Goal: Task Accomplishment & Management: Use online tool/utility

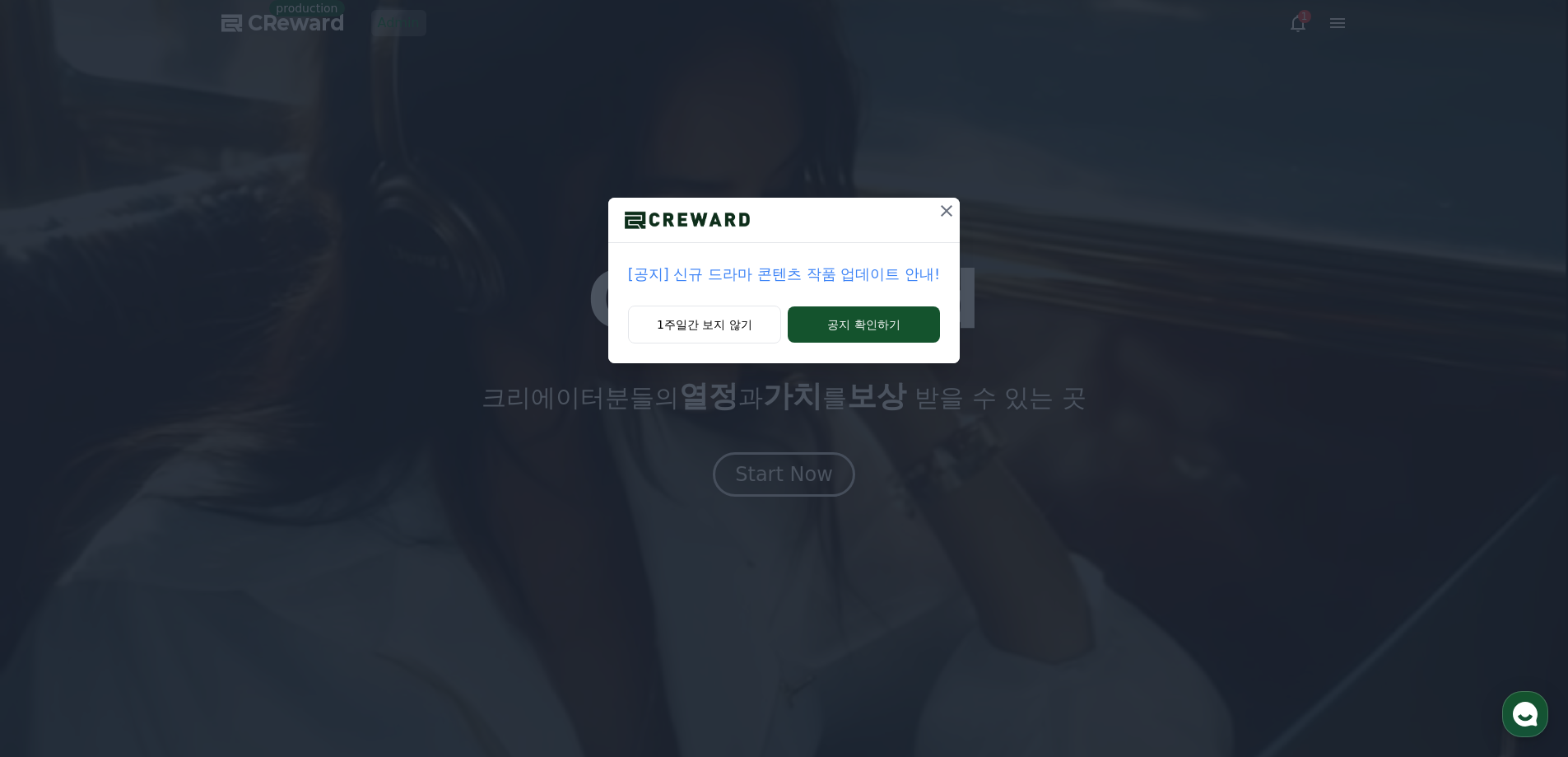
click at [948, 205] on icon at bounding box center [947, 211] width 20 height 20
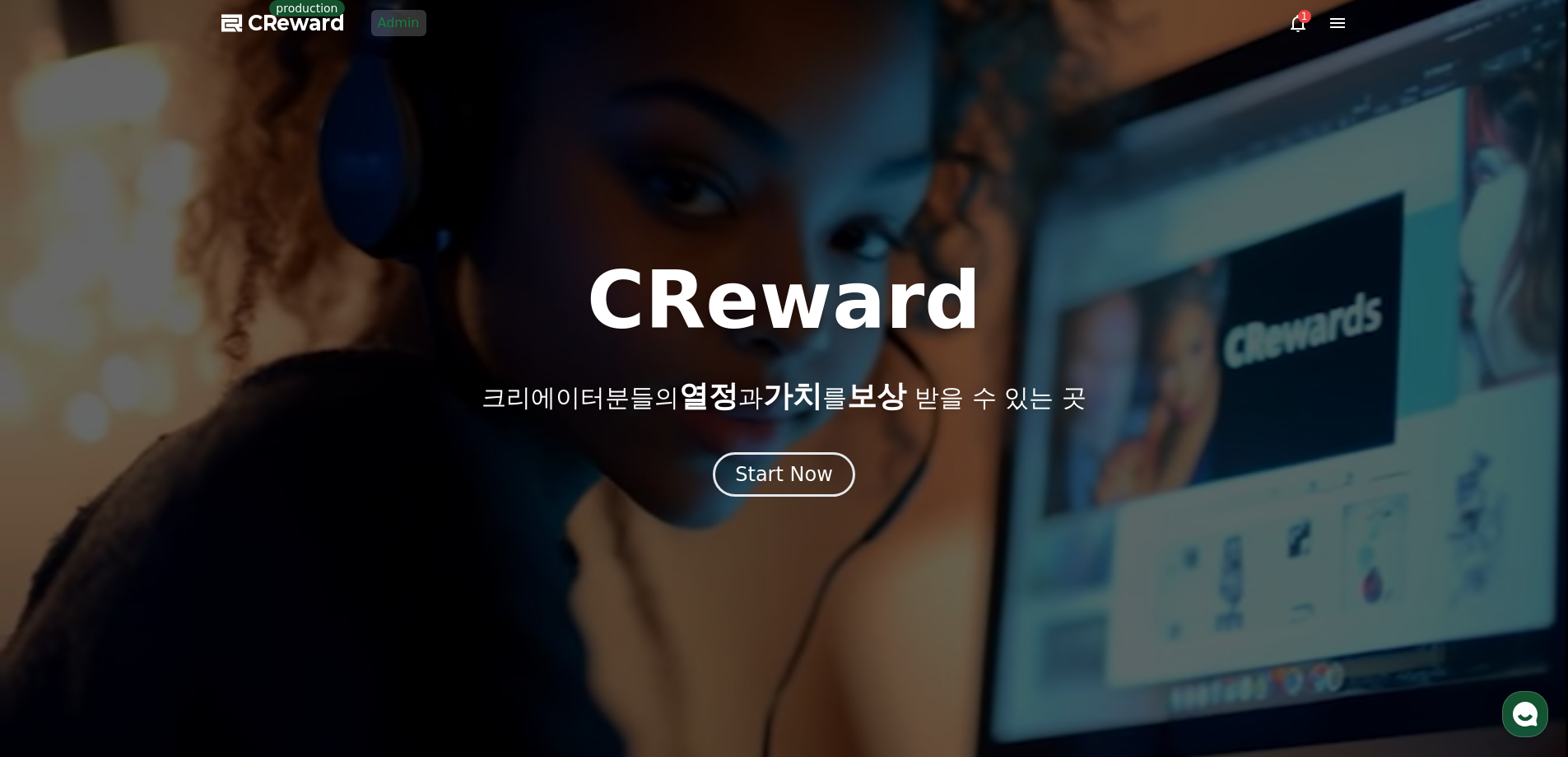
click at [418, 18] on link "Admin" at bounding box center [398, 23] width 55 height 27
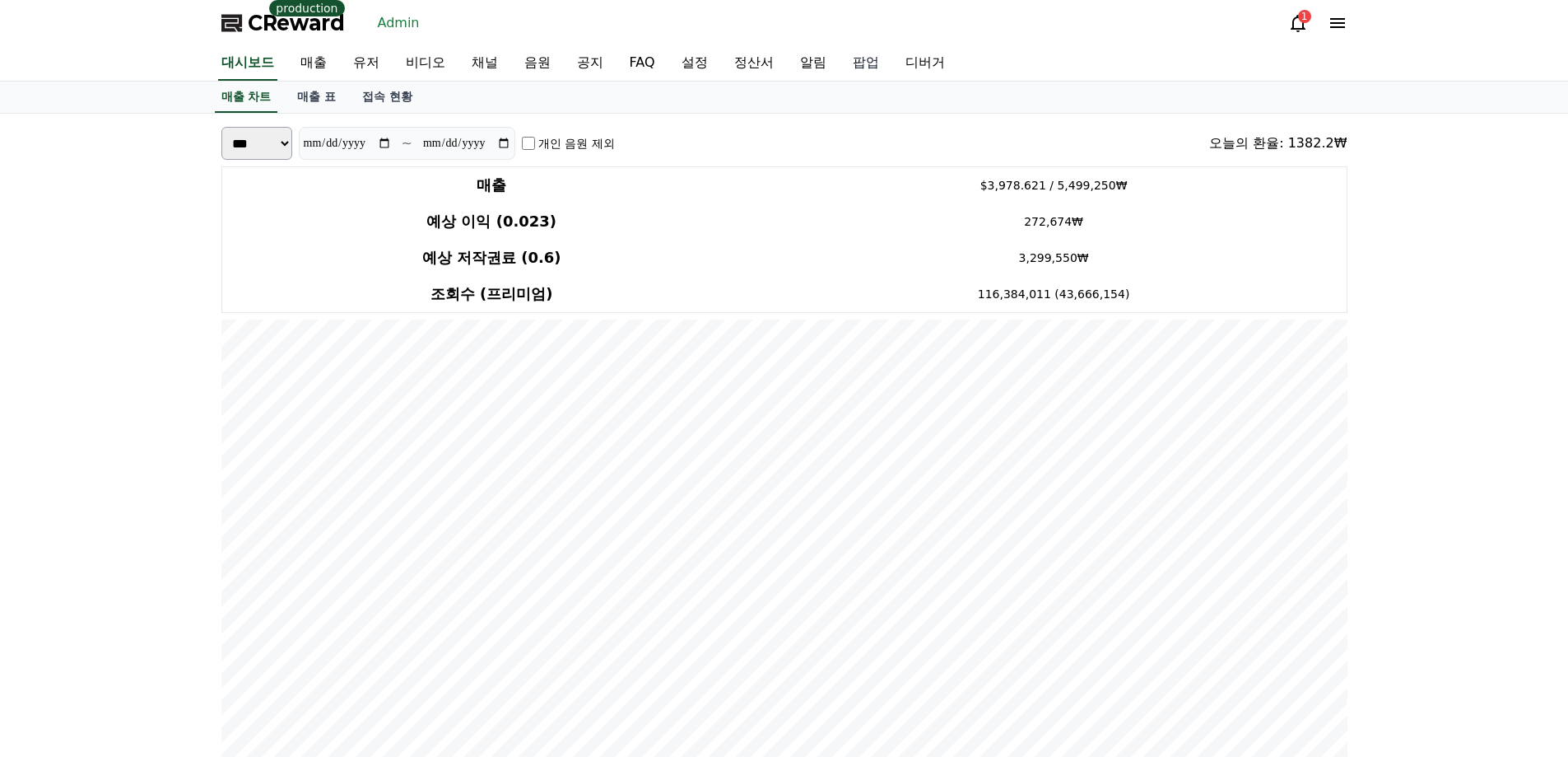
click at [863, 62] on link "팝업" at bounding box center [866, 63] width 53 height 35
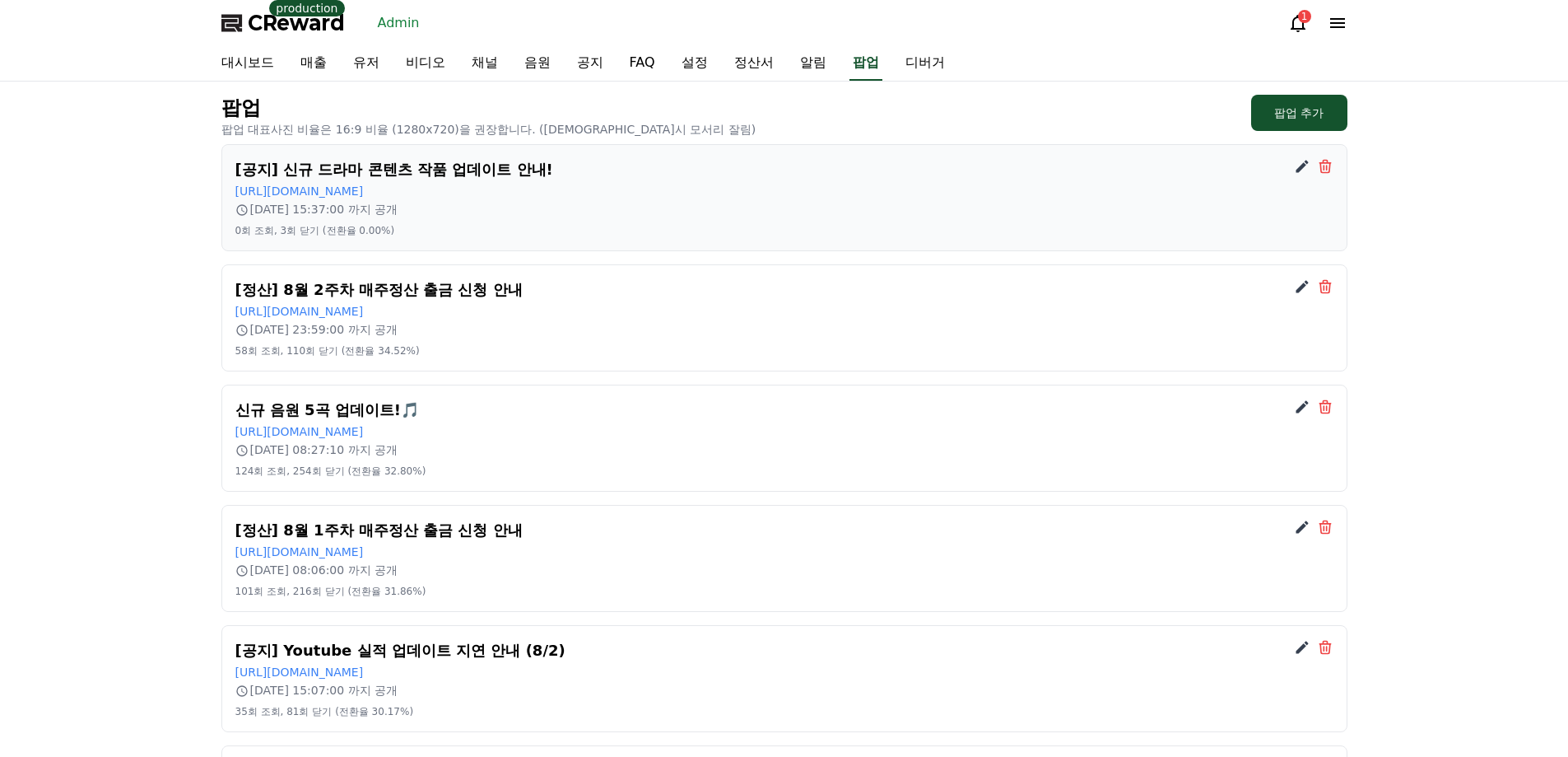
click at [1301, 162] on icon at bounding box center [1302, 166] width 16 height 16
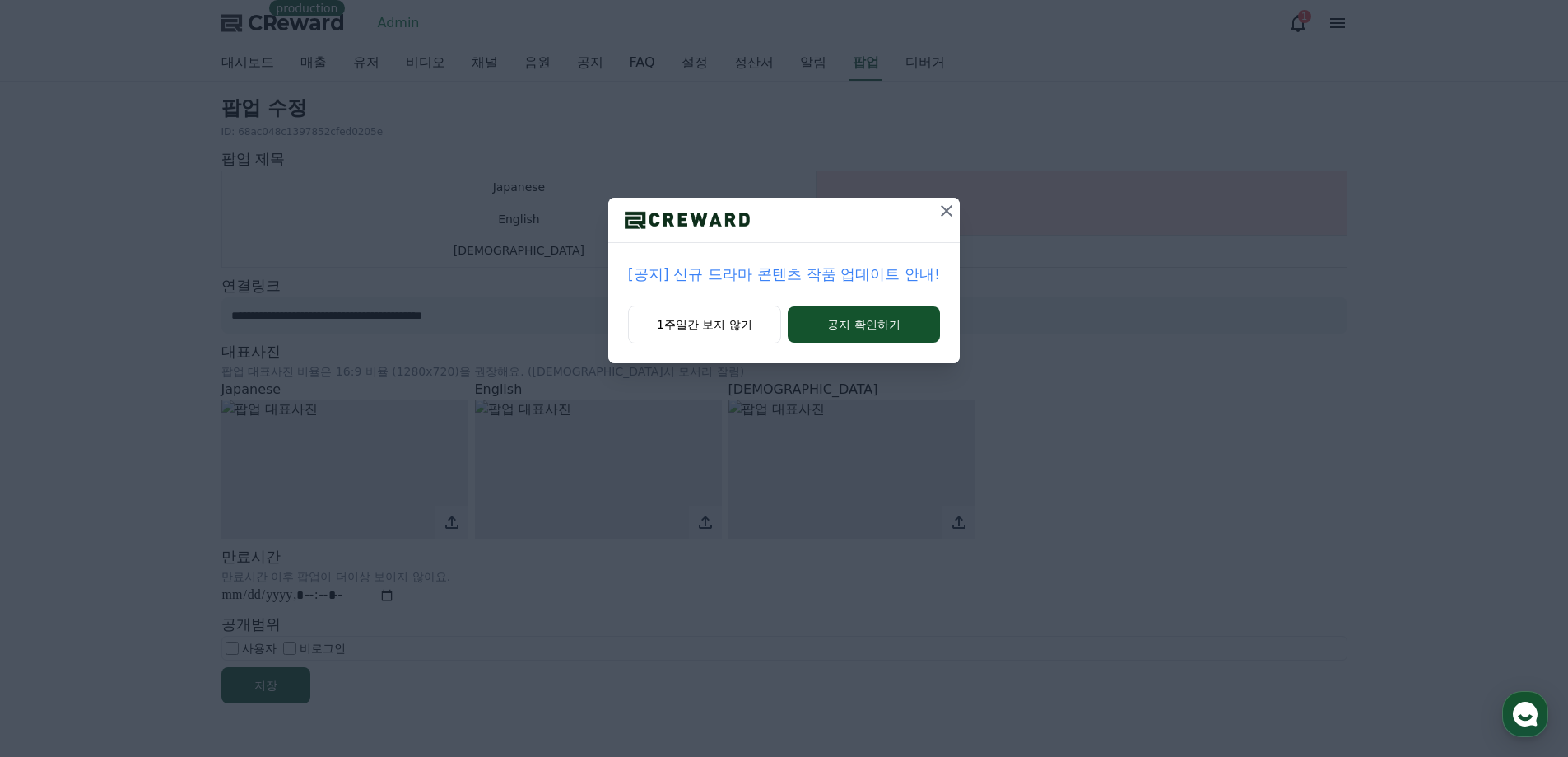
click at [956, 209] on icon at bounding box center [947, 211] width 20 height 20
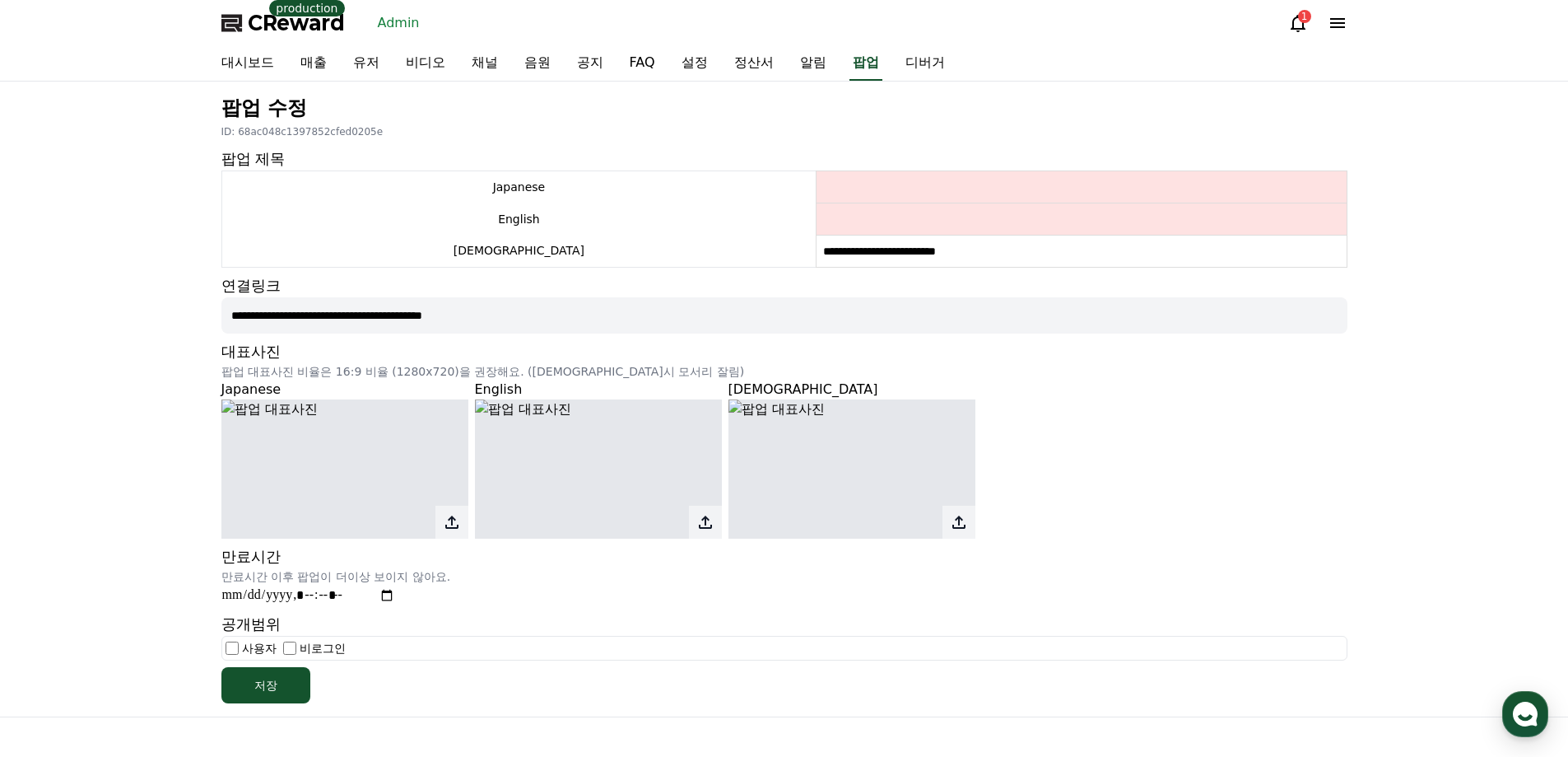
click at [916, 459] on img at bounding box center [852, 469] width 247 height 139
click at [959, 512] on icon at bounding box center [959, 522] width 20 height 20
click at [0, 0] on input "file" at bounding box center [0, 0] width 0 height 0
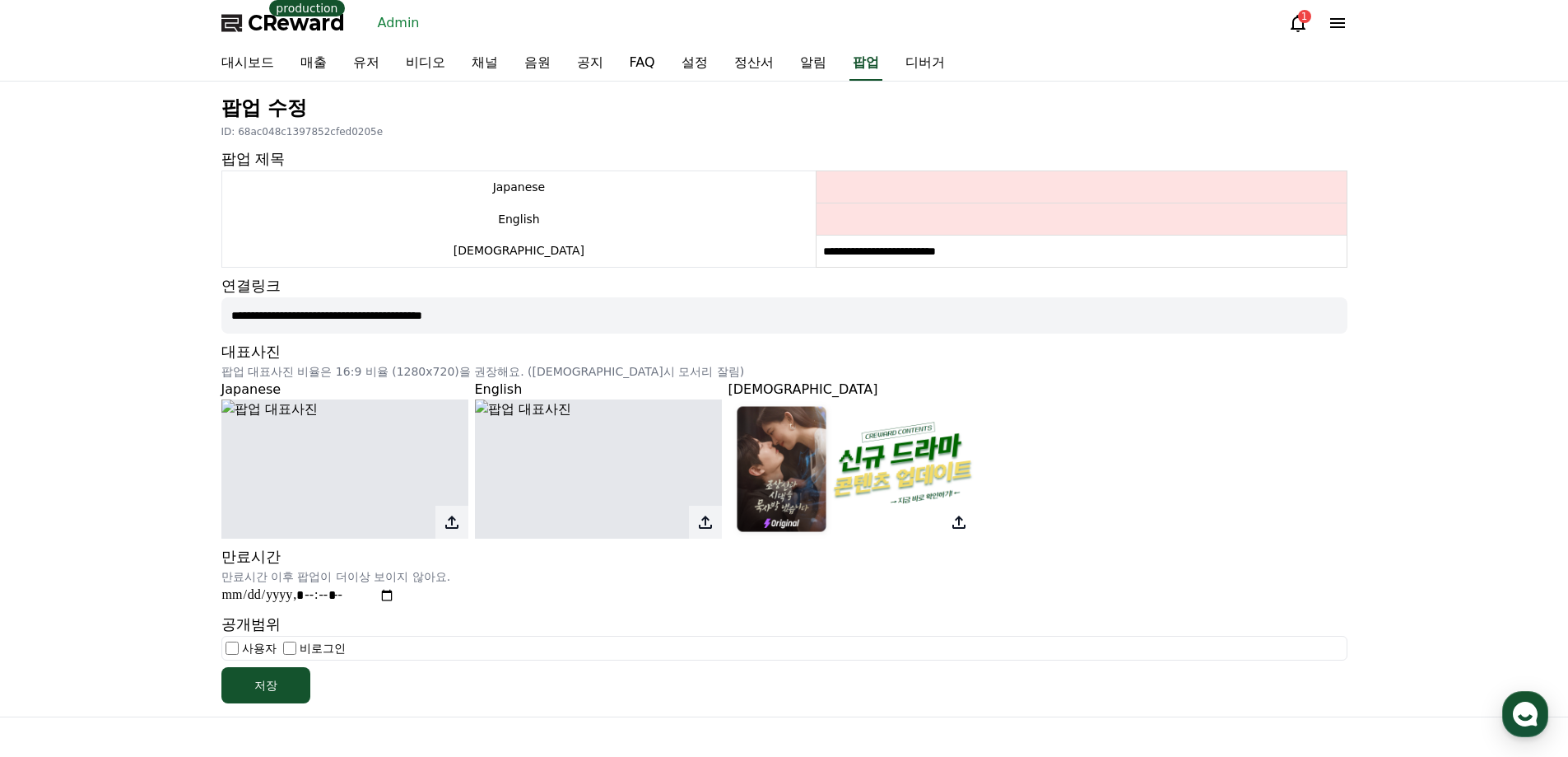
click at [674, 590] on div "만료시간 만료시간 이후 팝업이 더이상 보이지 않아요." at bounding box center [784, 575] width 1126 height 61
click at [393, 589] on input "datetime-local" at bounding box center [308, 594] width 174 height 21
type input "**********"
click at [501, 606] on div "**********" at bounding box center [784, 399] width 1139 height 622
click at [264, 689] on div "저장" at bounding box center [265, 685] width 23 height 16
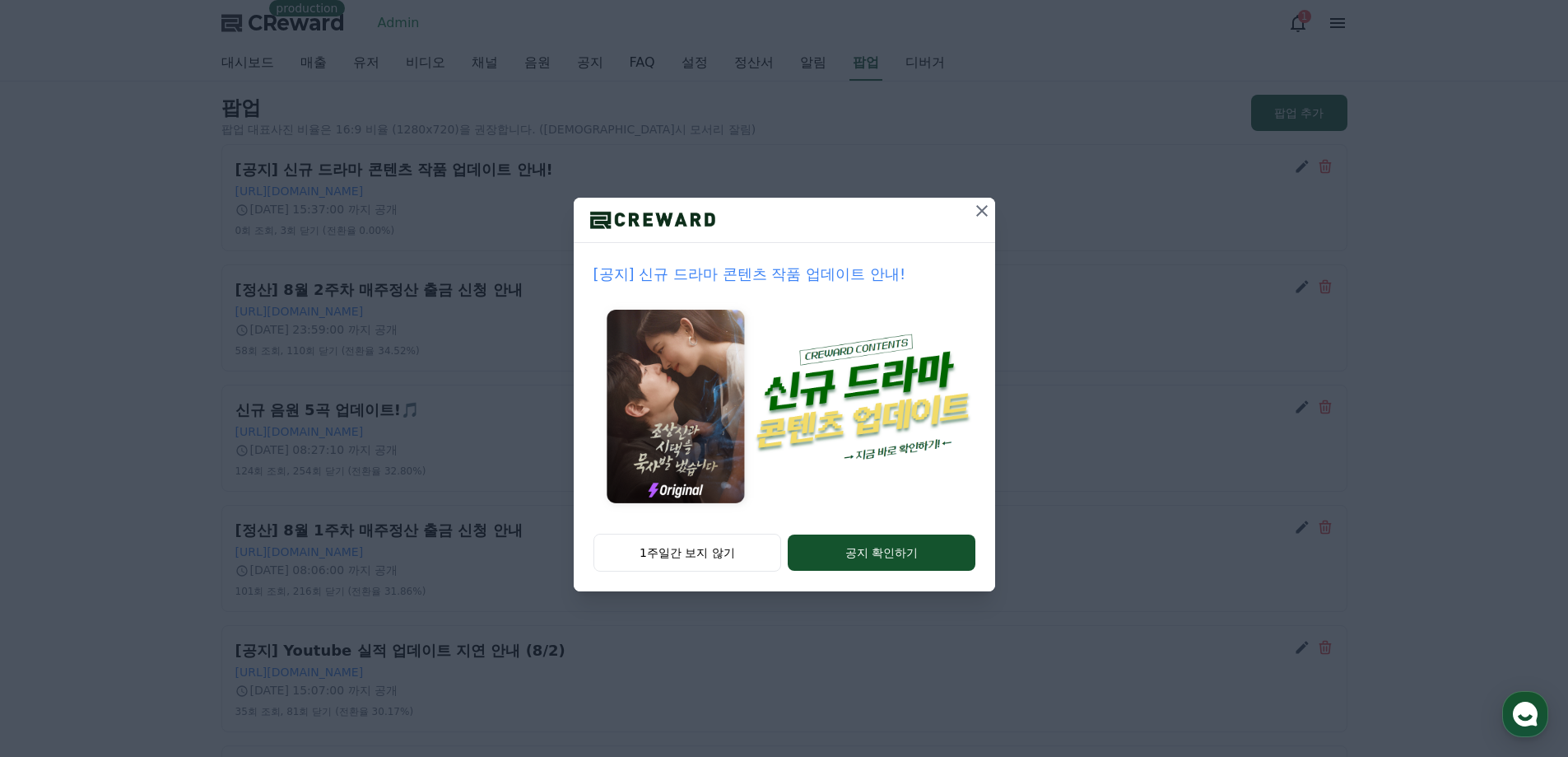
click at [980, 211] on icon at bounding box center [982, 211] width 20 height 20
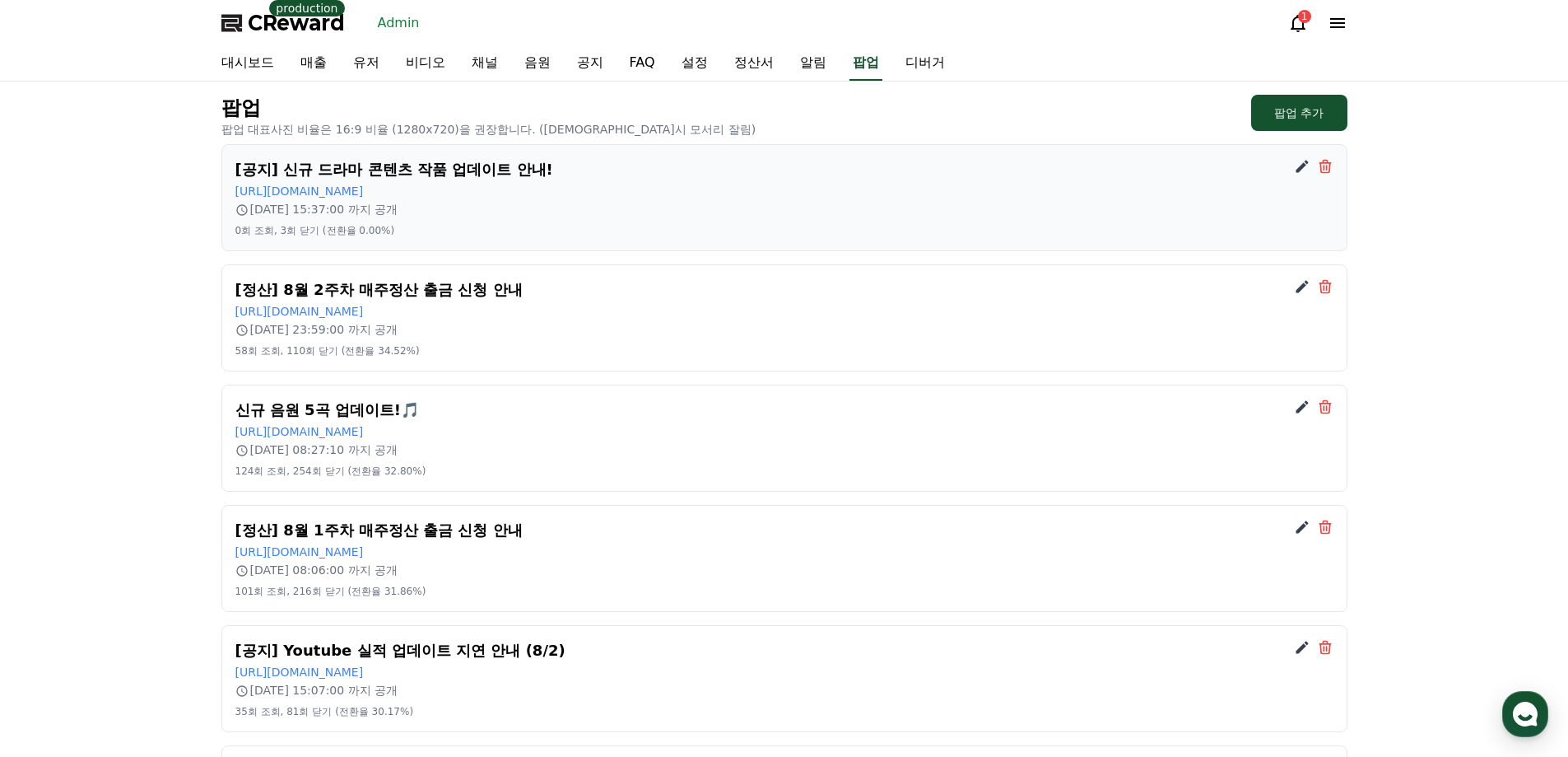
click at [1298, 164] on icon at bounding box center [1302, 166] width 16 height 16
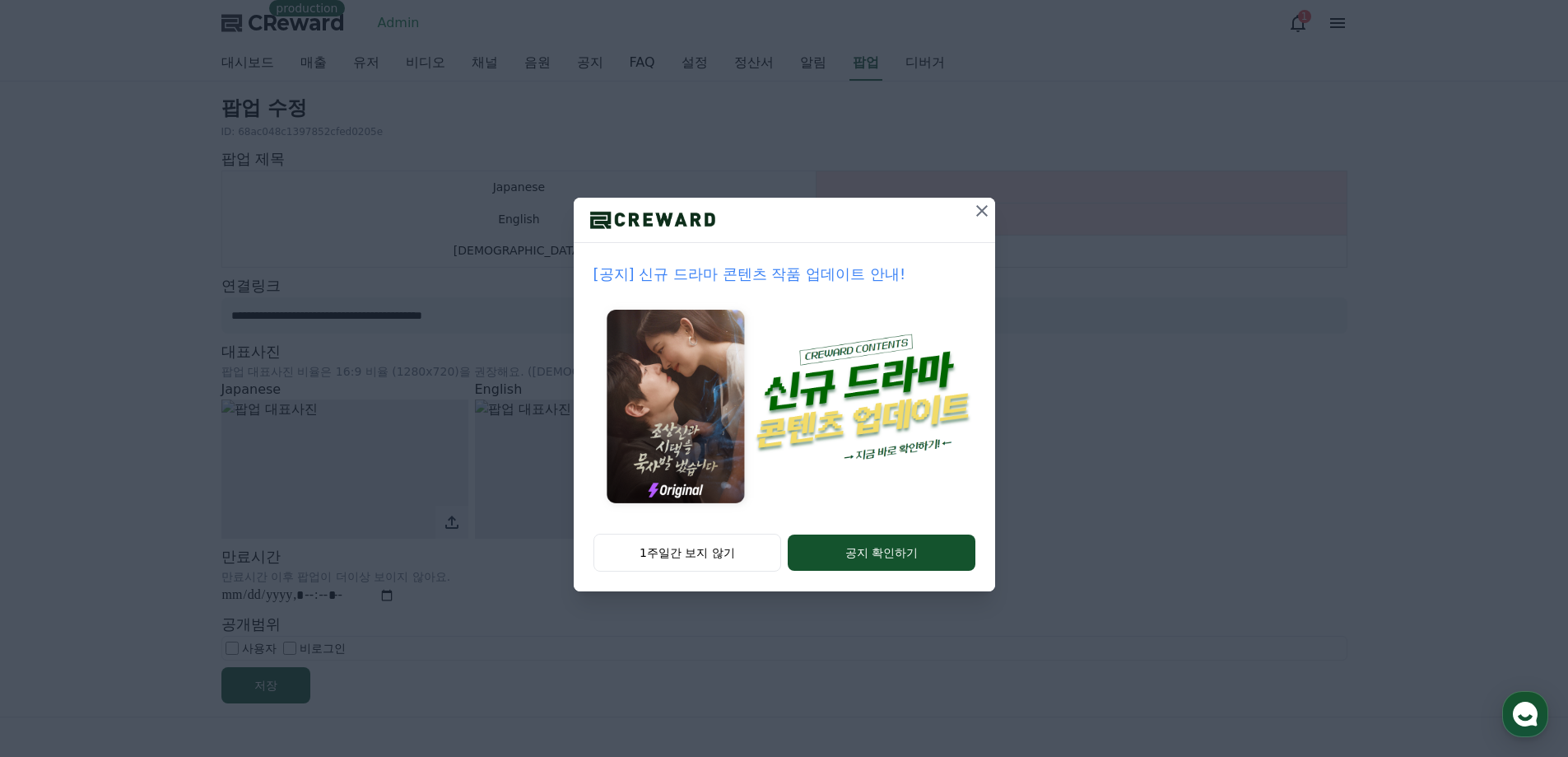
click at [985, 204] on icon at bounding box center [982, 211] width 20 height 20
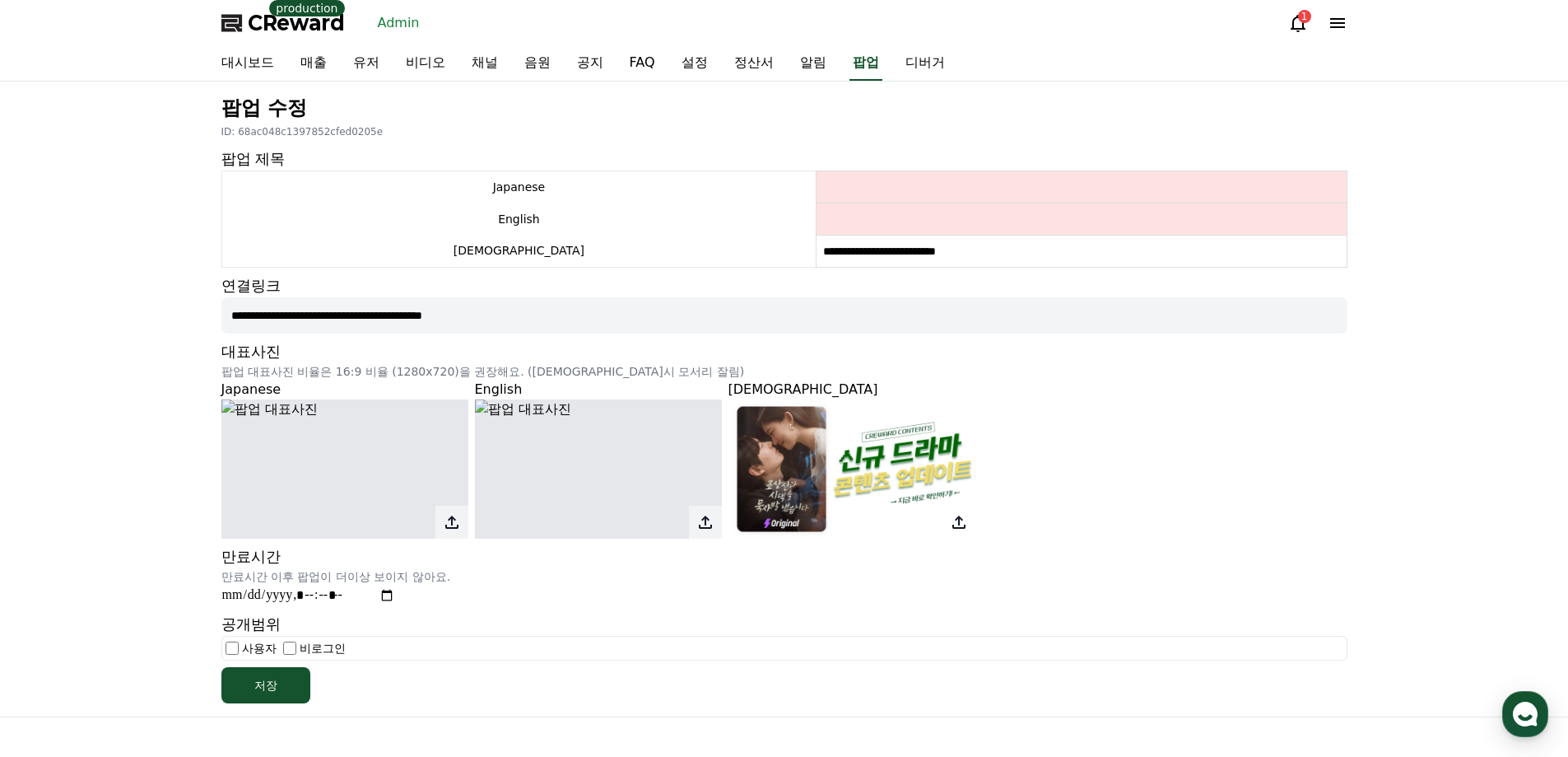
click at [956, 513] on icon at bounding box center [959, 522] width 20 height 20
click at [0, 0] on input "file" at bounding box center [0, 0] width 0 height 0
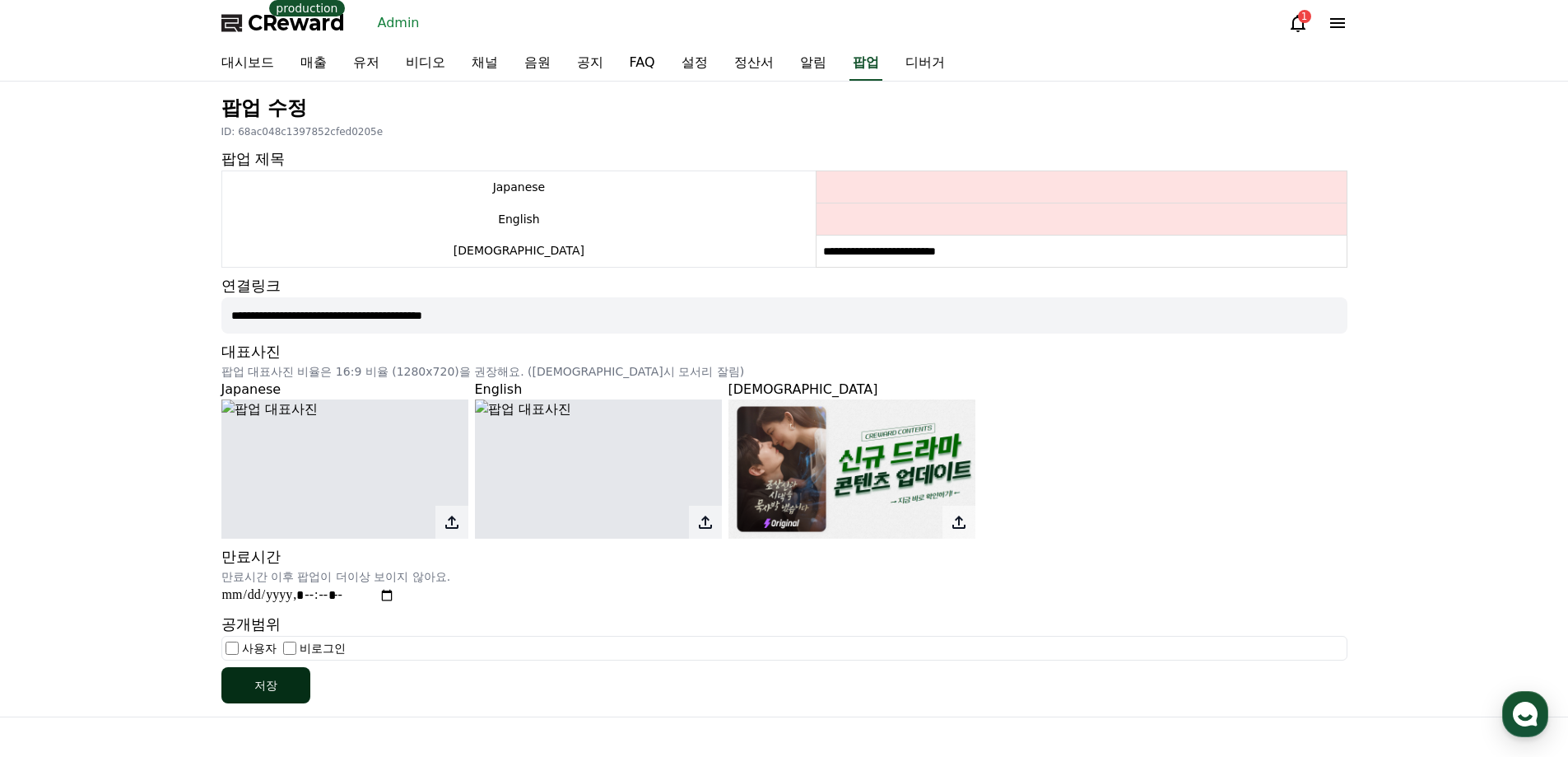
click at [276, 691] on button "저장" at bounding box center [265, 685] width 89 height 37
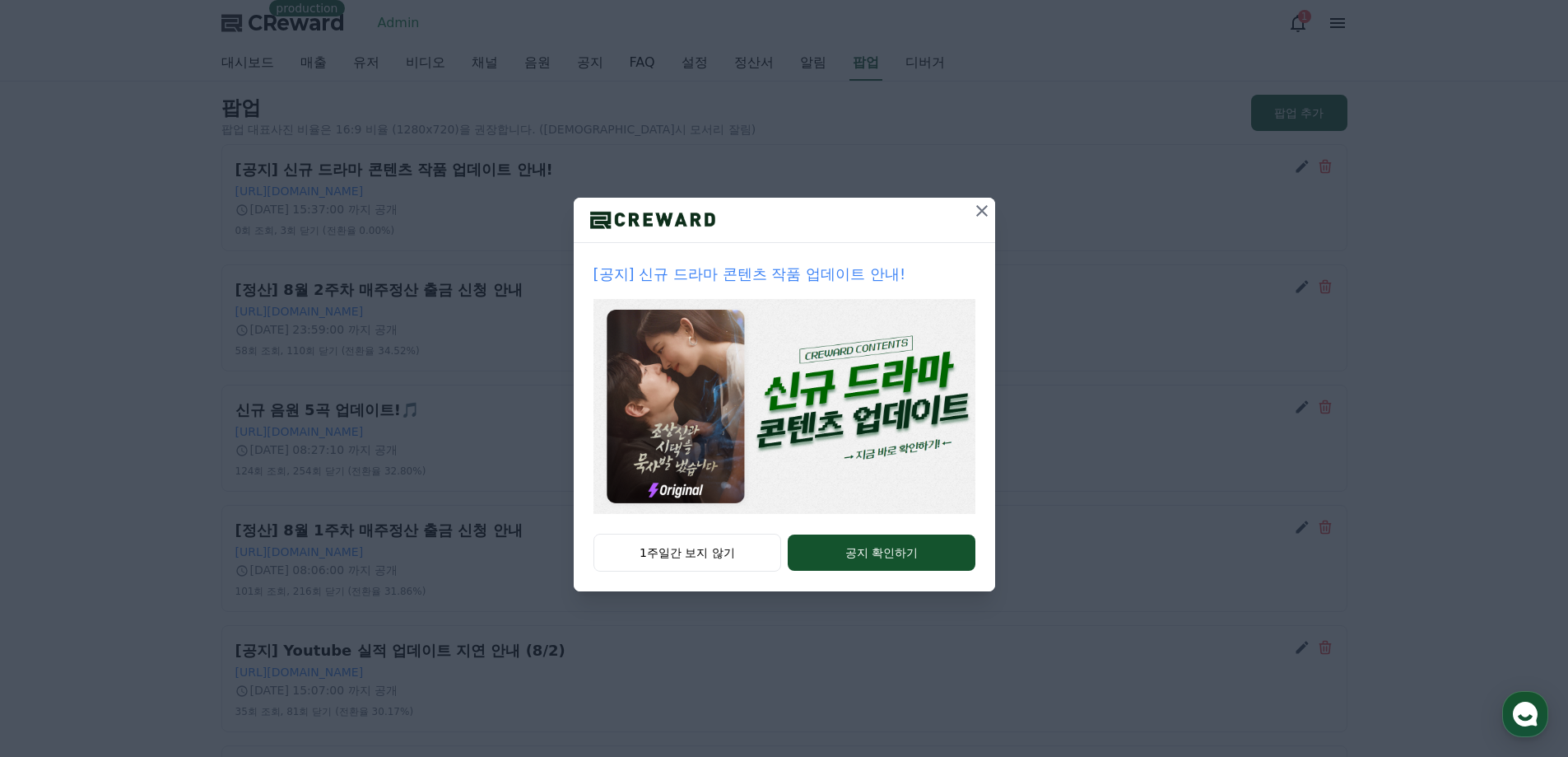
click at [985, 206] on icon at bounding box center [982, 211] width 20 height 20
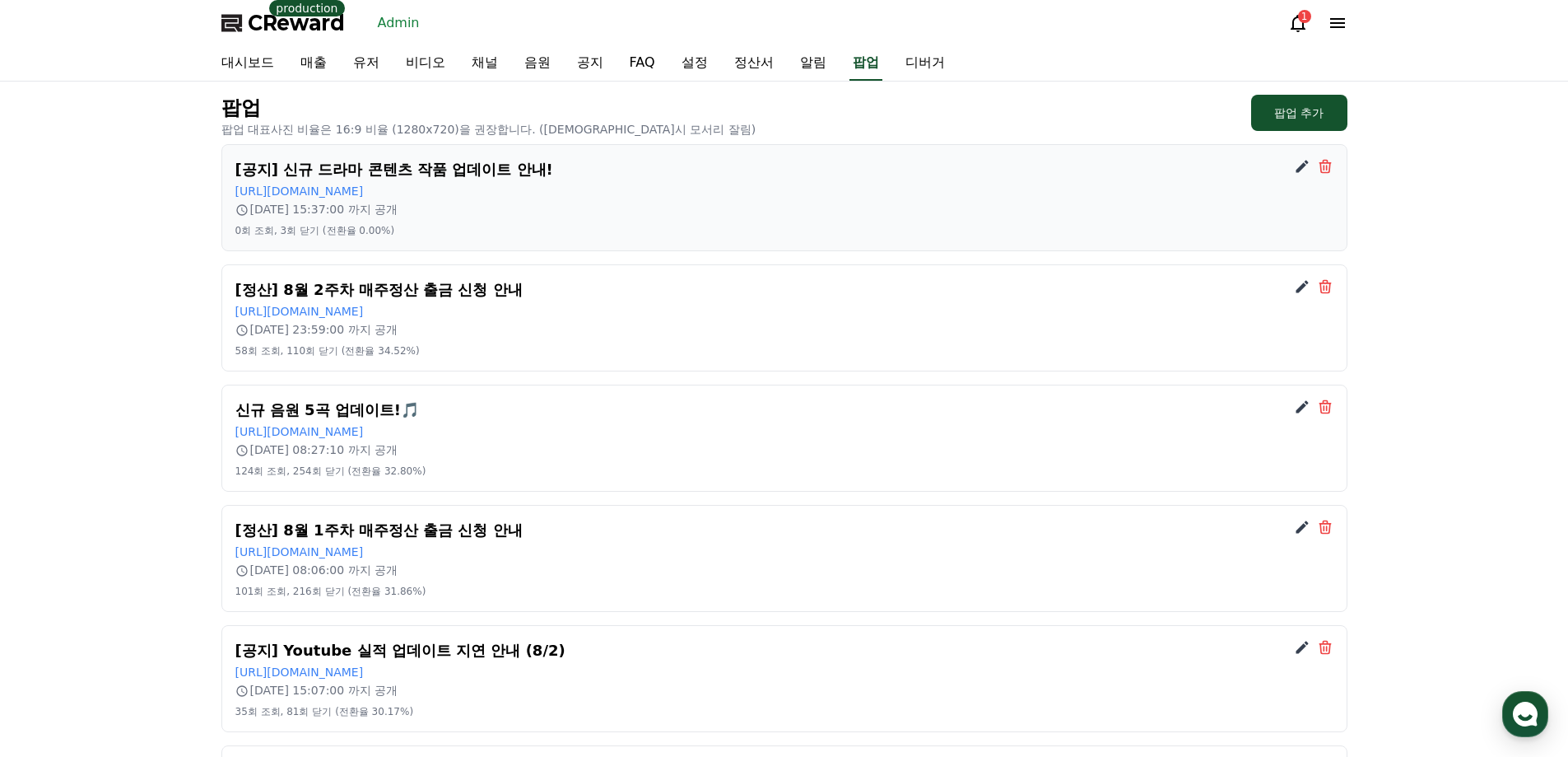
click at [1303, 163] on icon at bounding box center [1301, 166] width 13 height 13
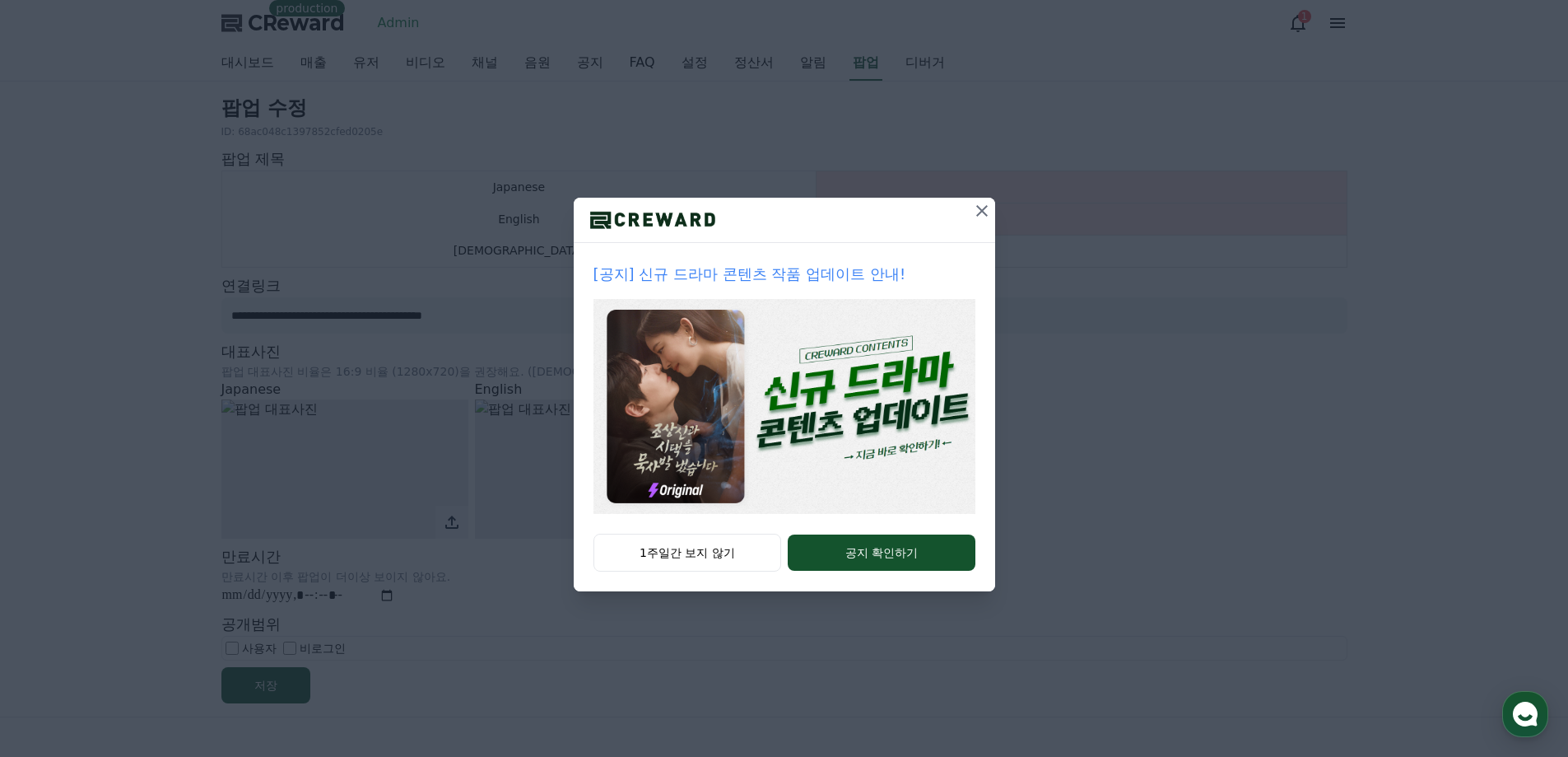
click at [979, 213] on icon at bounding box center [981, 210] width 12 height 12
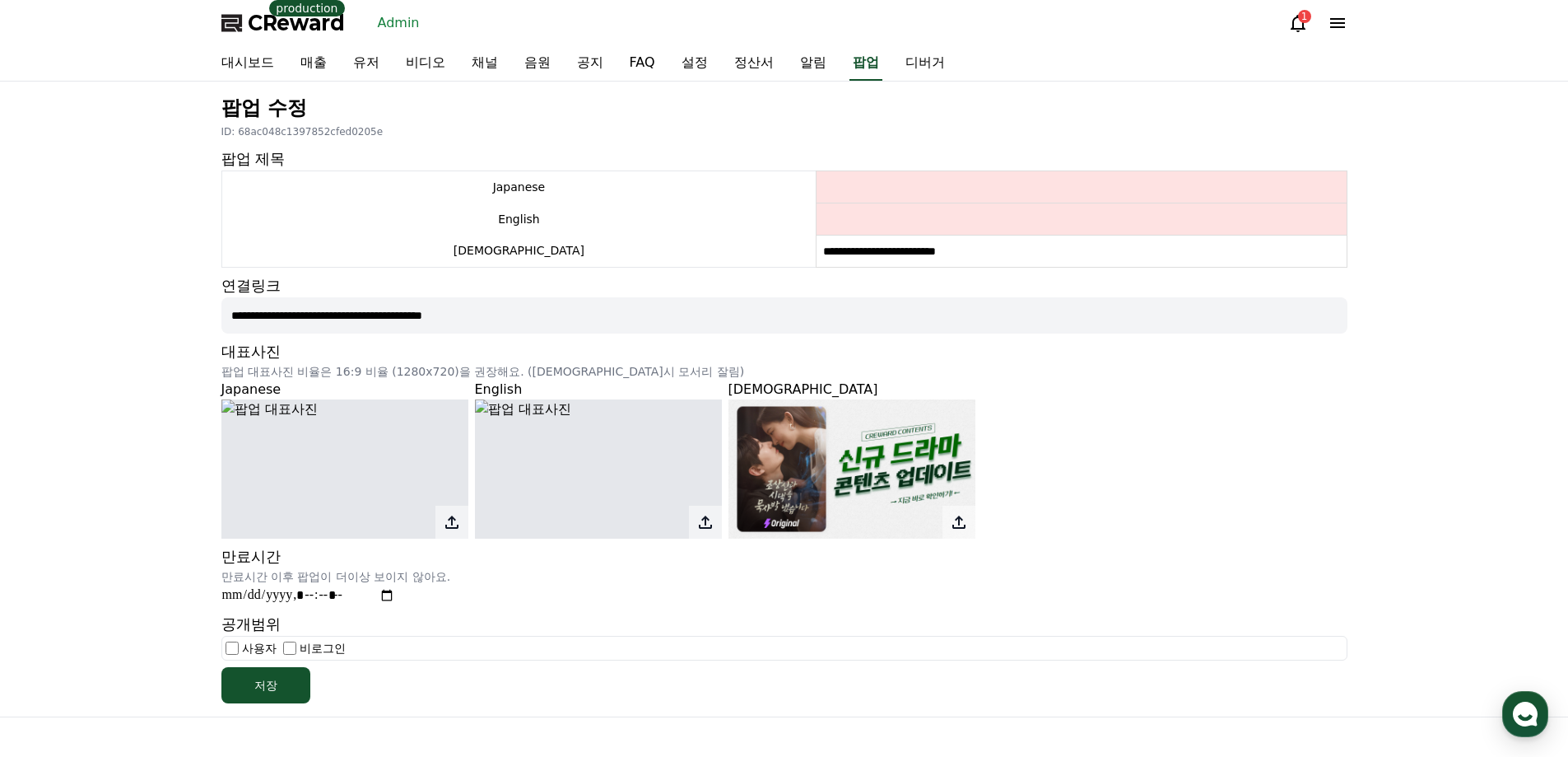
click at [954, 512] on icon at bounding box center [959, 522] width 20 height 20
click at [0, 0] on input "file" at bounding box center [0, 0] width 0 height 0
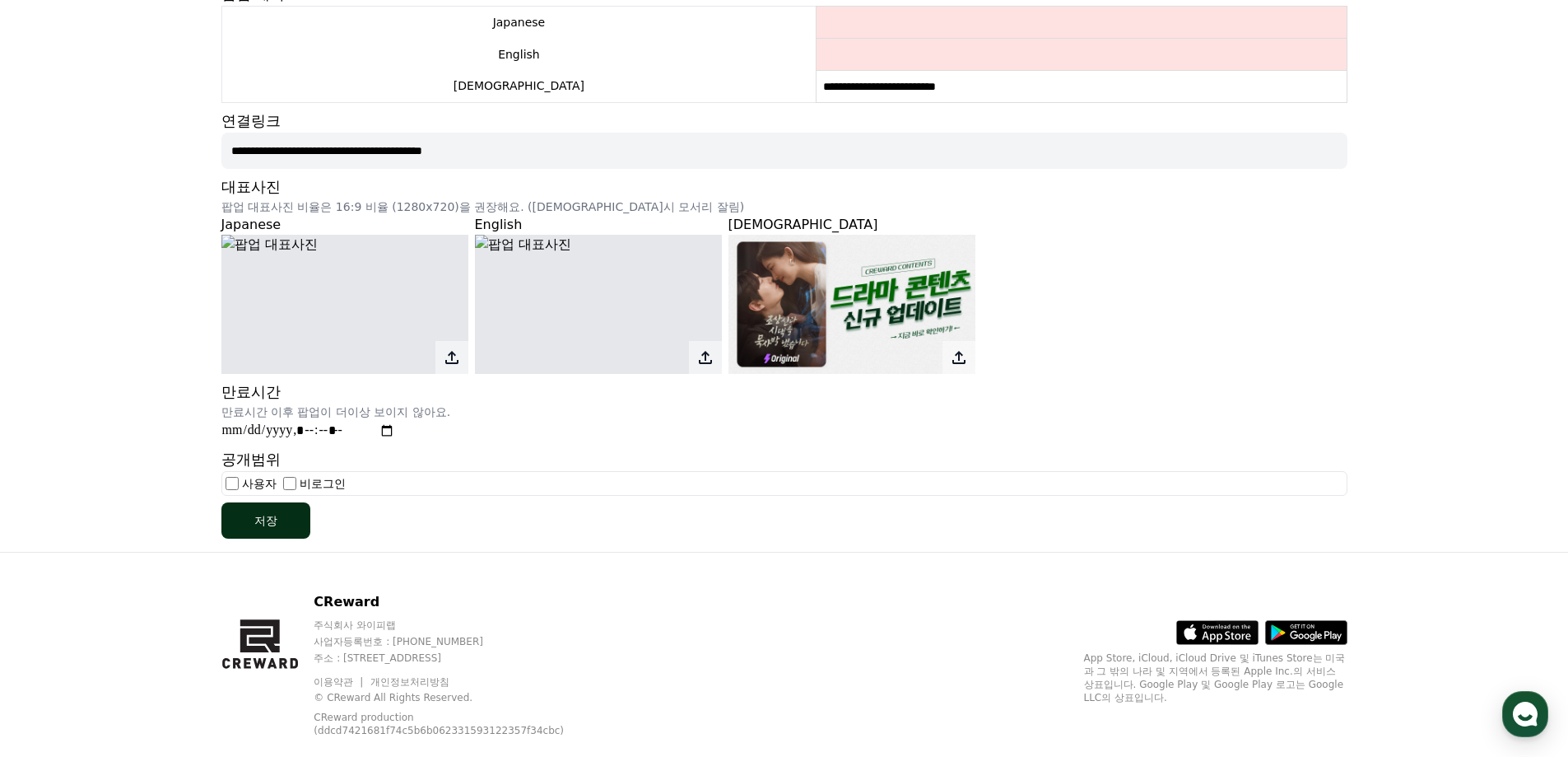
click at [251, 512] on button "저장" at bounding box center [265, 520] width 89 height 37
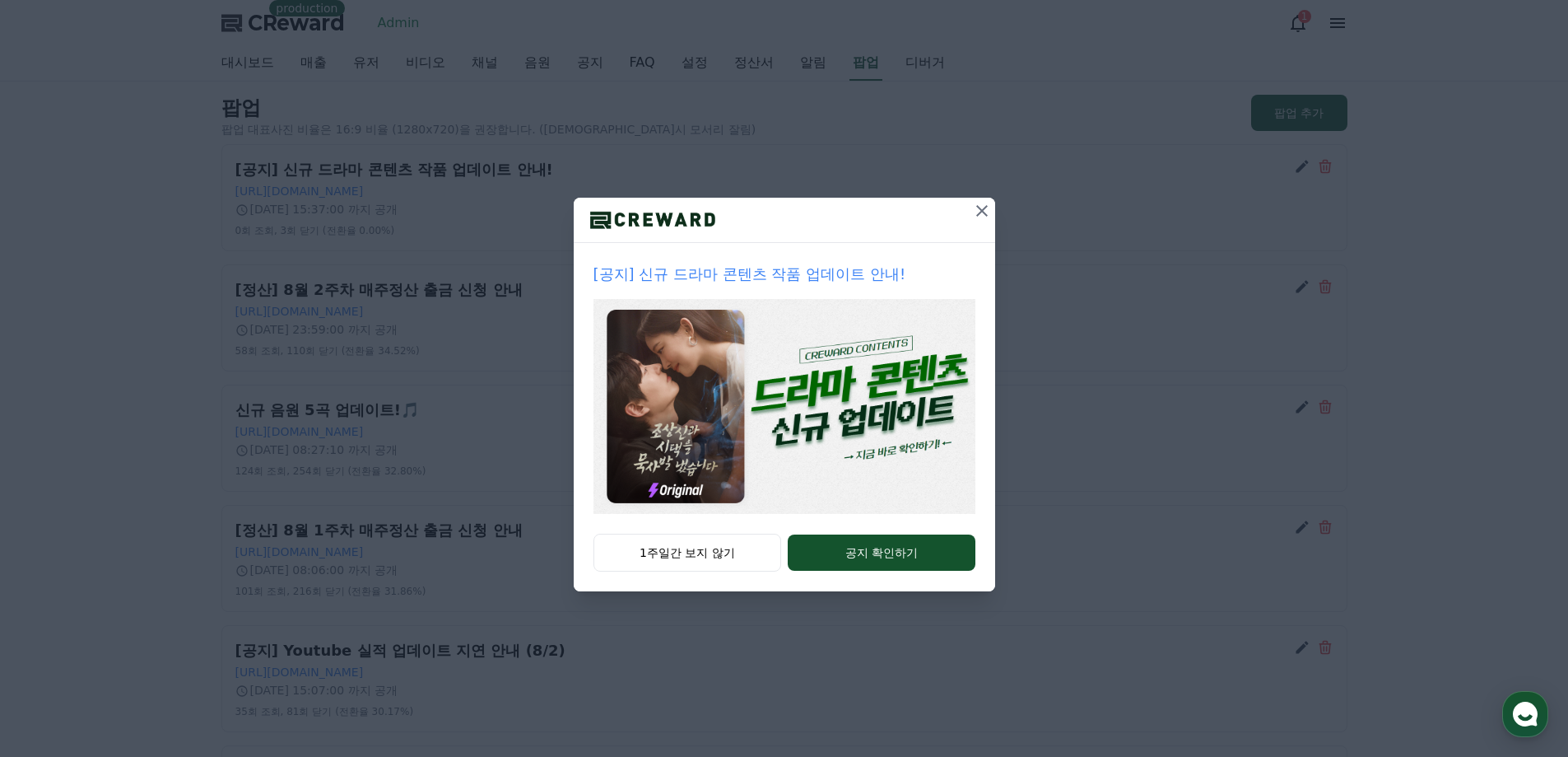
click at [978, 213] on icon at bounding box center [982, 211] width 20 height 20
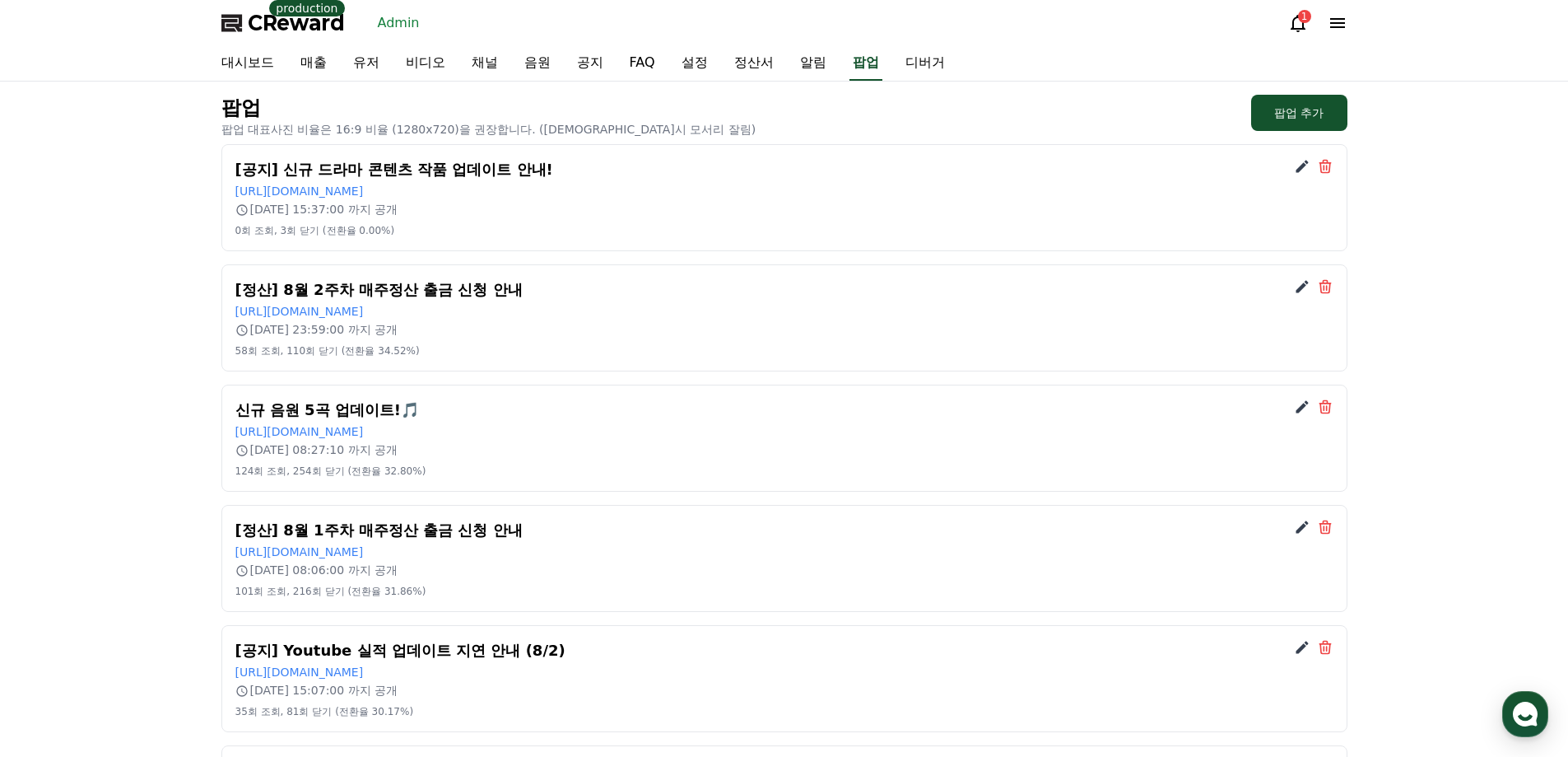
click at [1298, 166] on icon at bounding box center [1302, 166] width 16 height 16
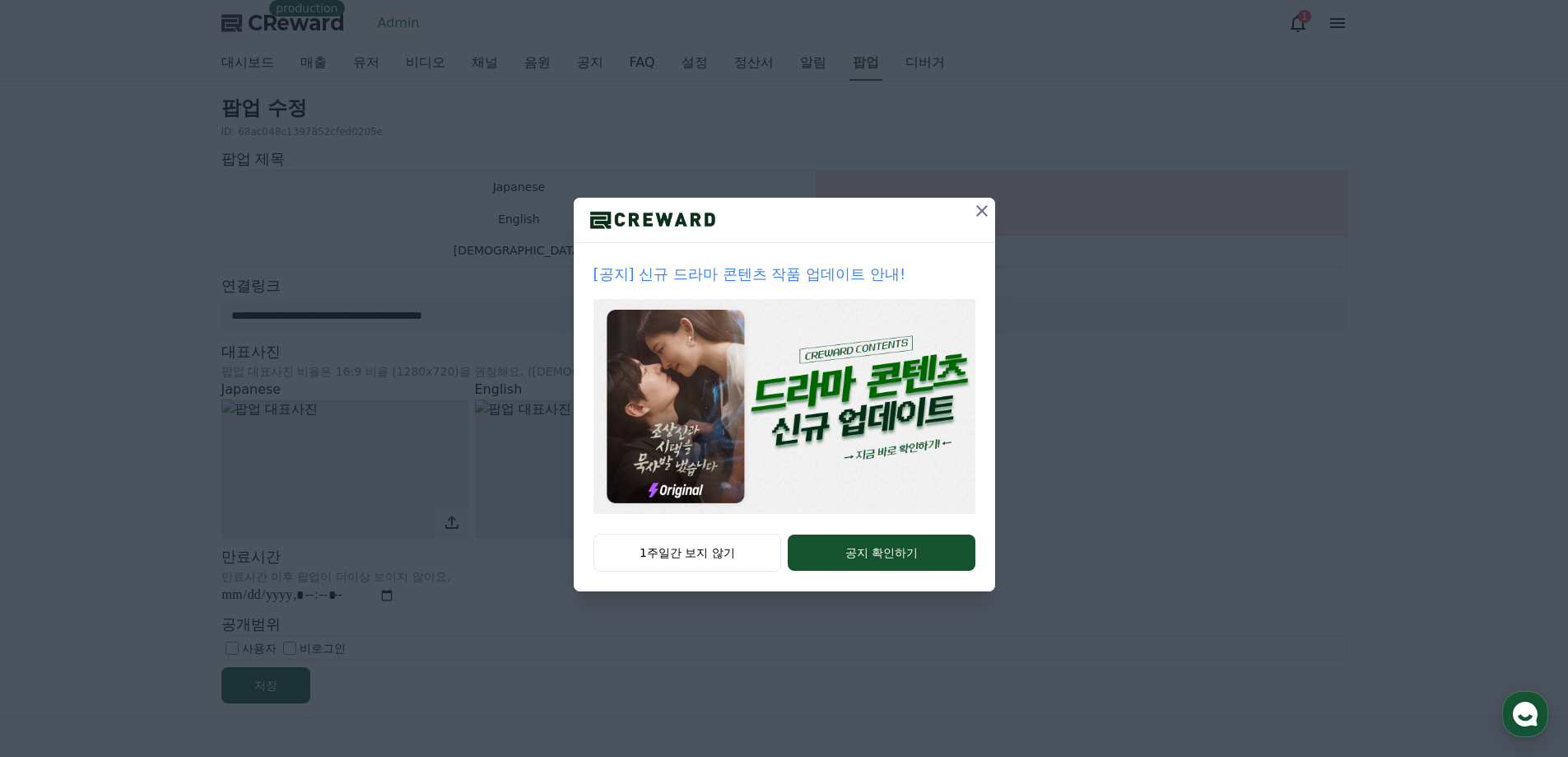
click at [987, 211] on icon at bounding box center [982, 211] width 20 height 20
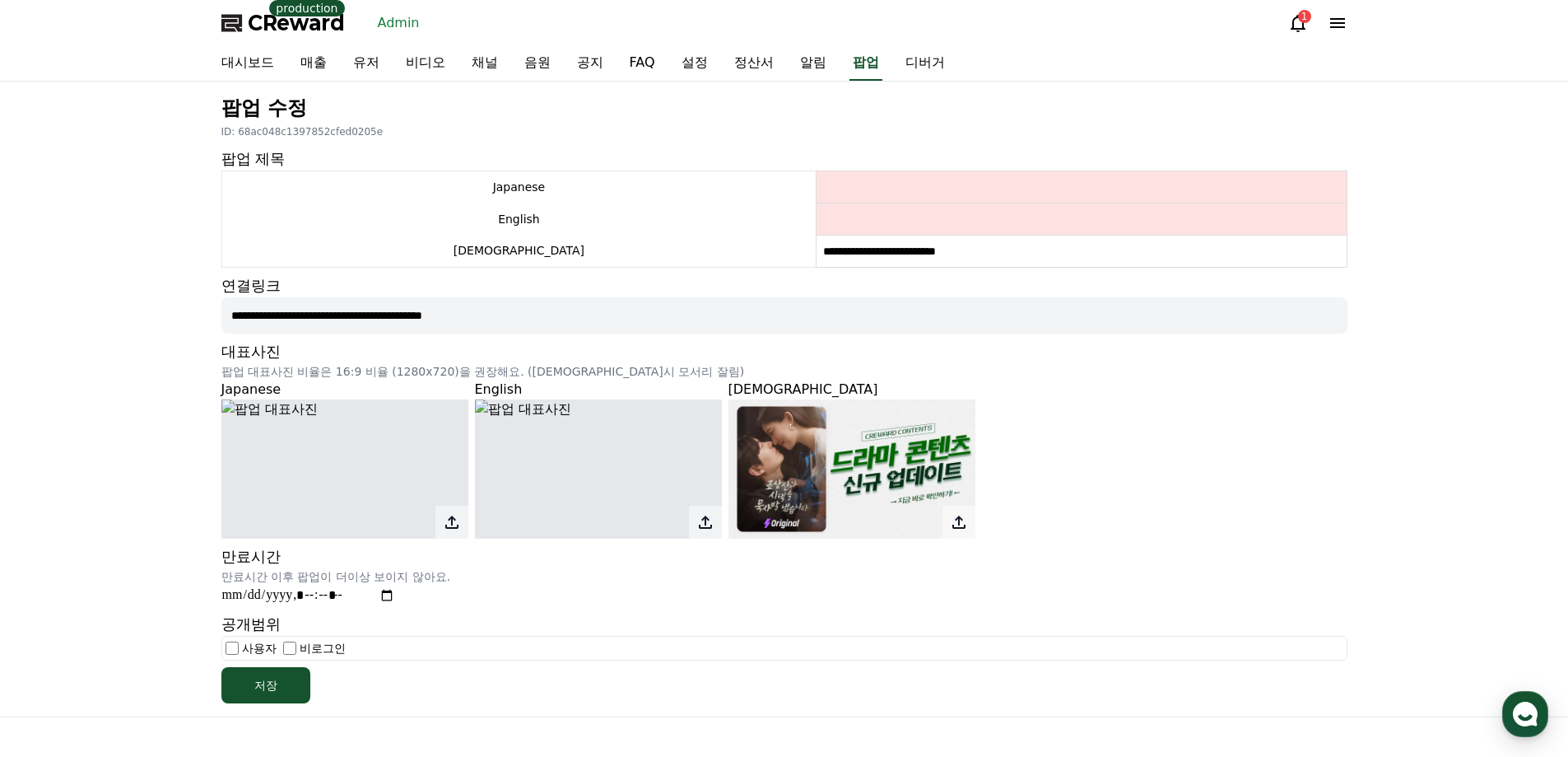
click at [959, 516] on icon at bounding box center [959, 522] width 13 height 13
click at [0, 0] on input "file" at bounding box center [0, 0] width 0 height 0
click at [266, 688] on div "저장" at bounding box center [265, 685] width 23 height 16
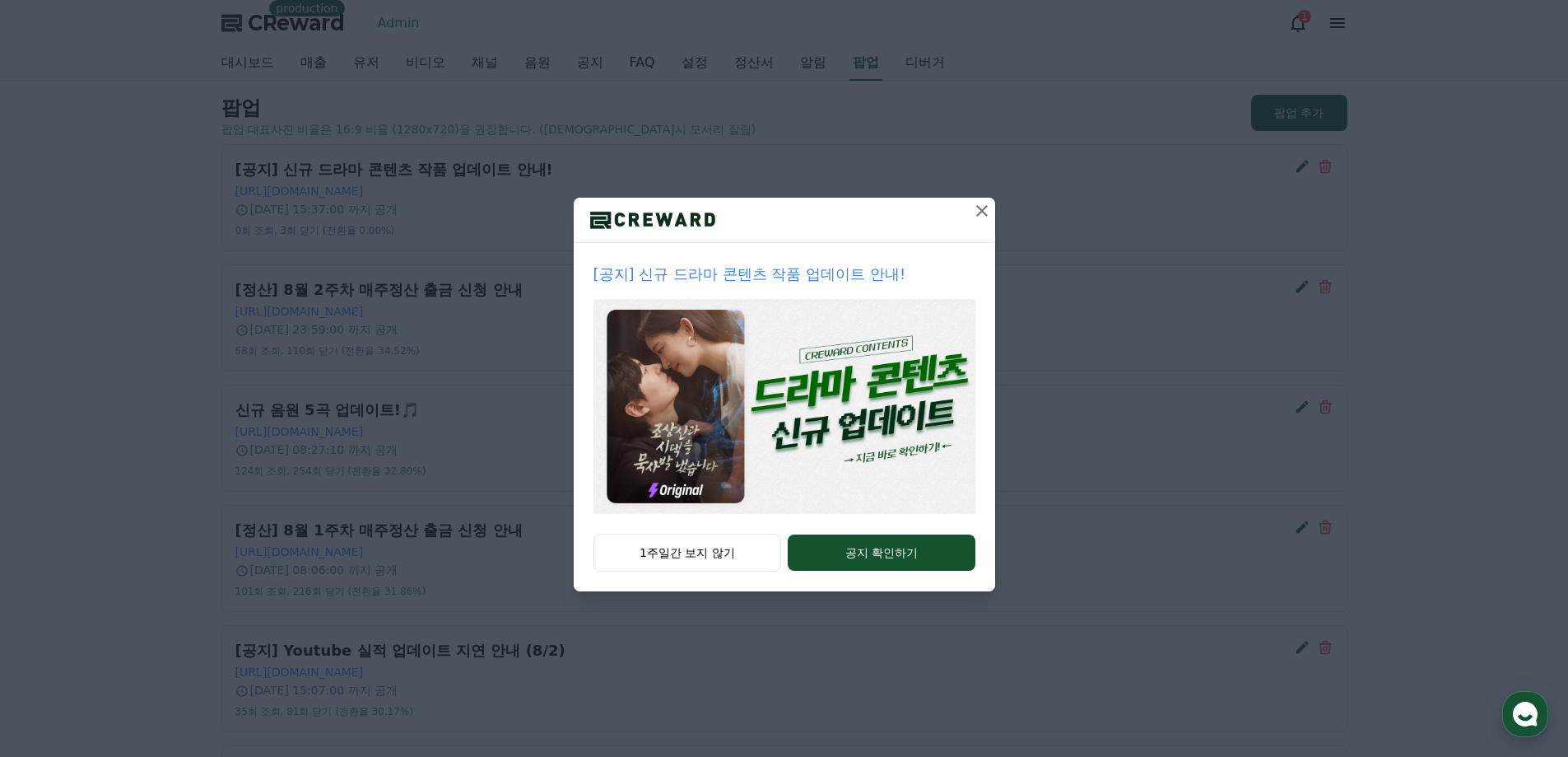
click at [986, 209] on icon at bounding box center [982, 211] width 20 height 20
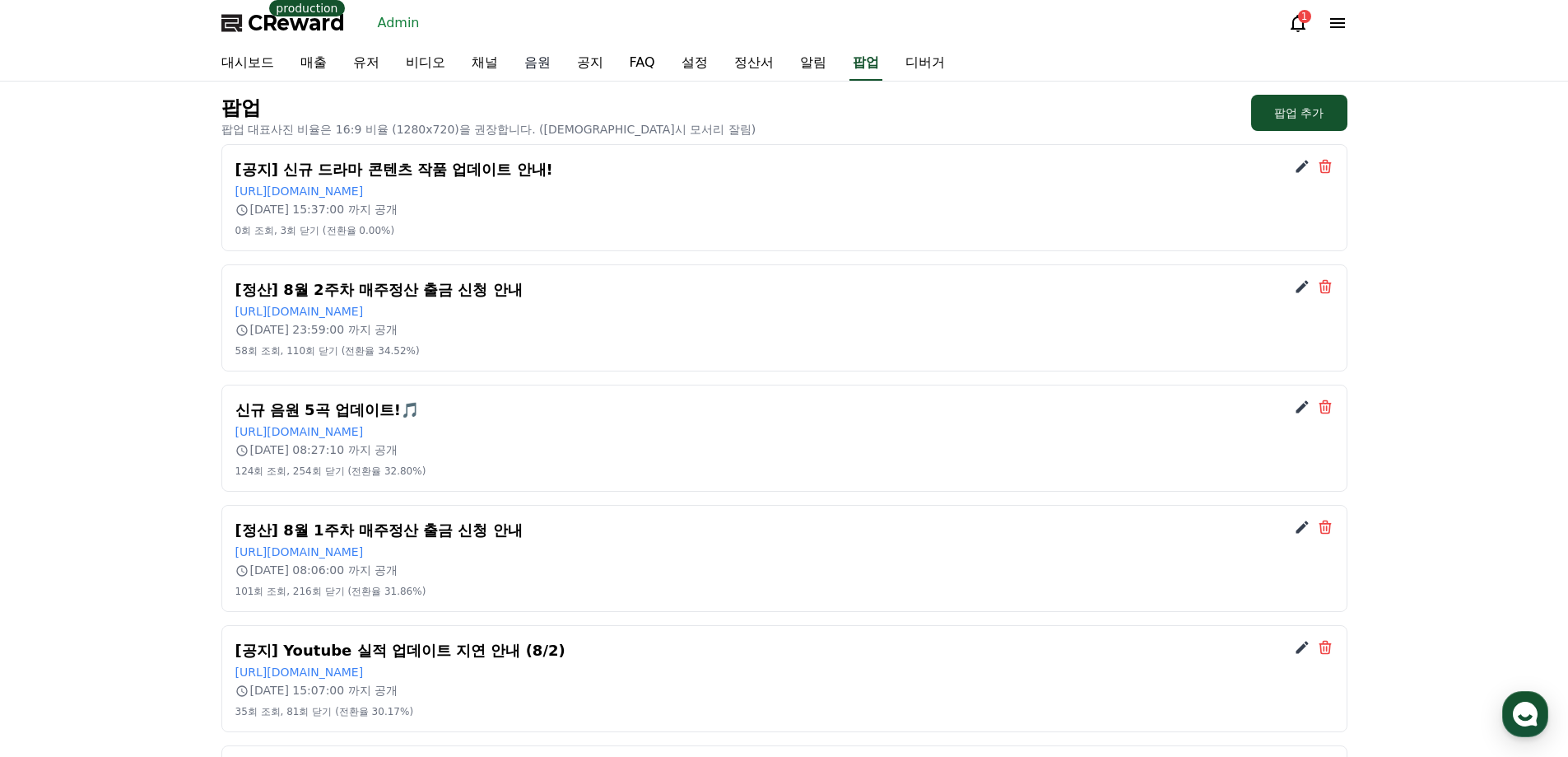
click at [537, 62] on link "음원" at bounding box center [537, 63] width 53 height 35
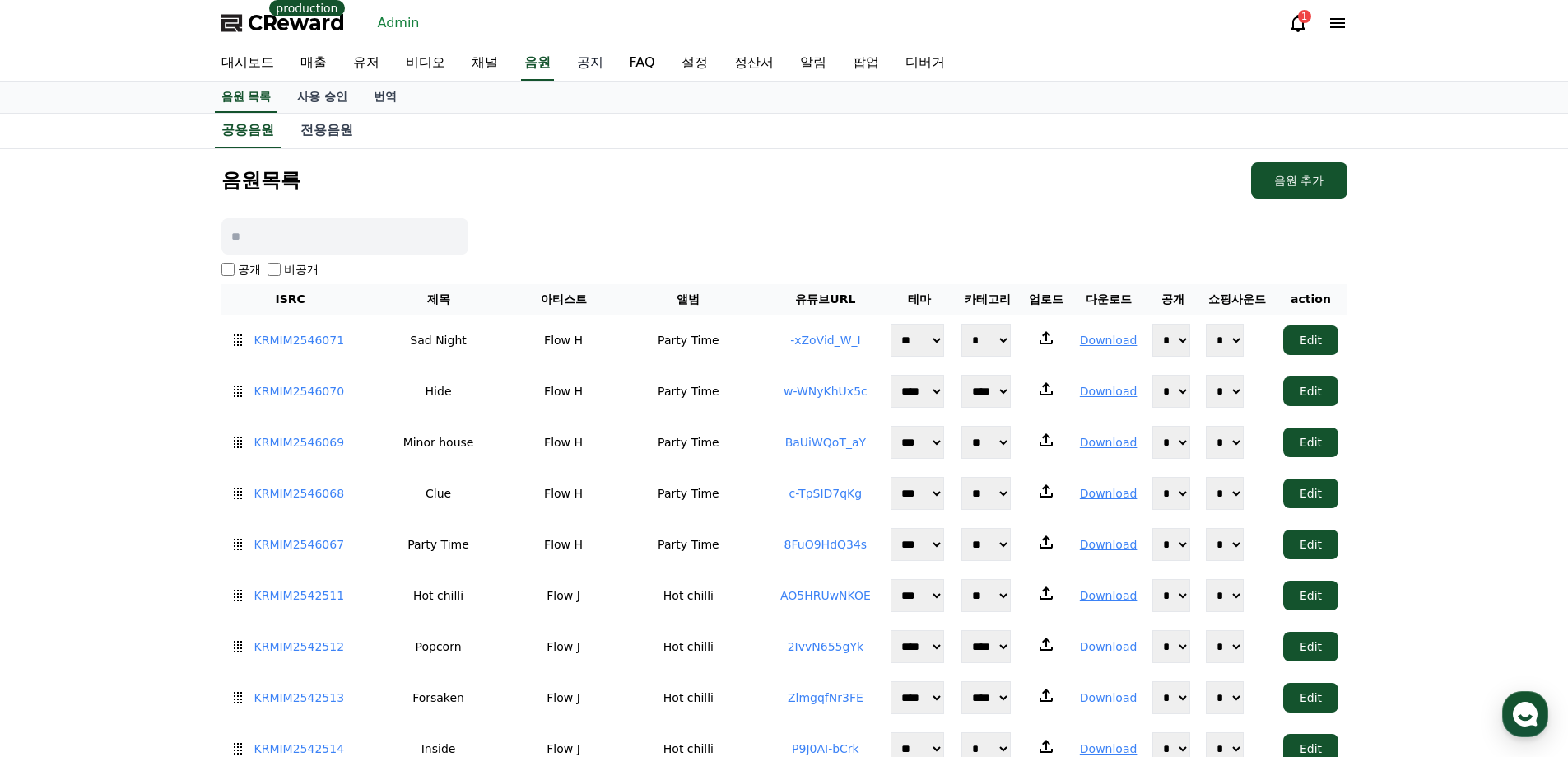
click at [601, 60] on link "공지" at bounding box center [590, 63] width 53 height 35
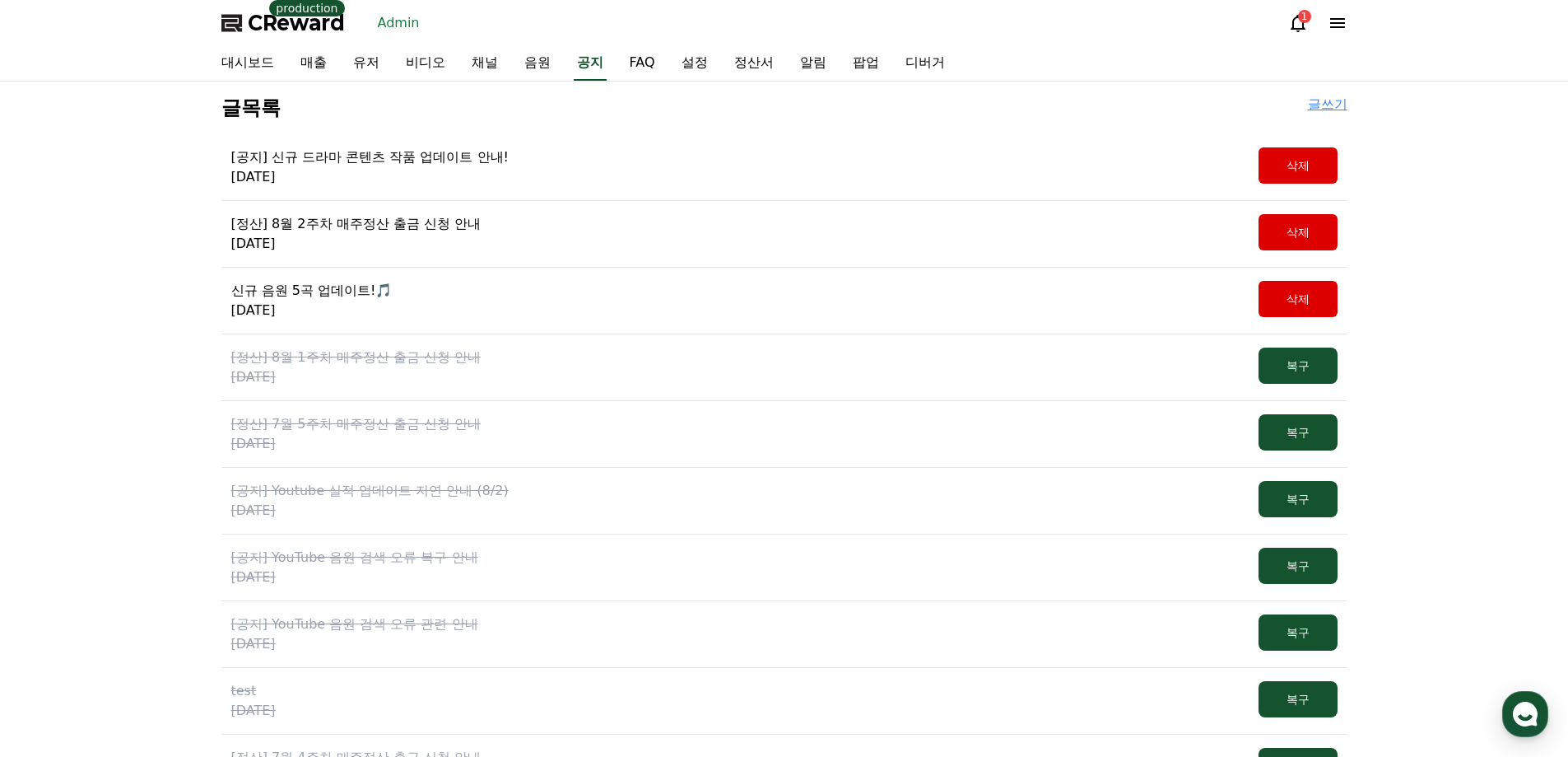
click at [504, 141] on div "[공지] 신규 드라마 콘텐츠 작품 업데이트 안내! 2025-08-25 삭제" at bounding box center [784, 167] width 1126 height 67
click at [486, 164] on p "[공지] 신규 드라마 콘텐츠 작품 업데이트 안내!" at bounding box center [369, 157] width 277 height 20
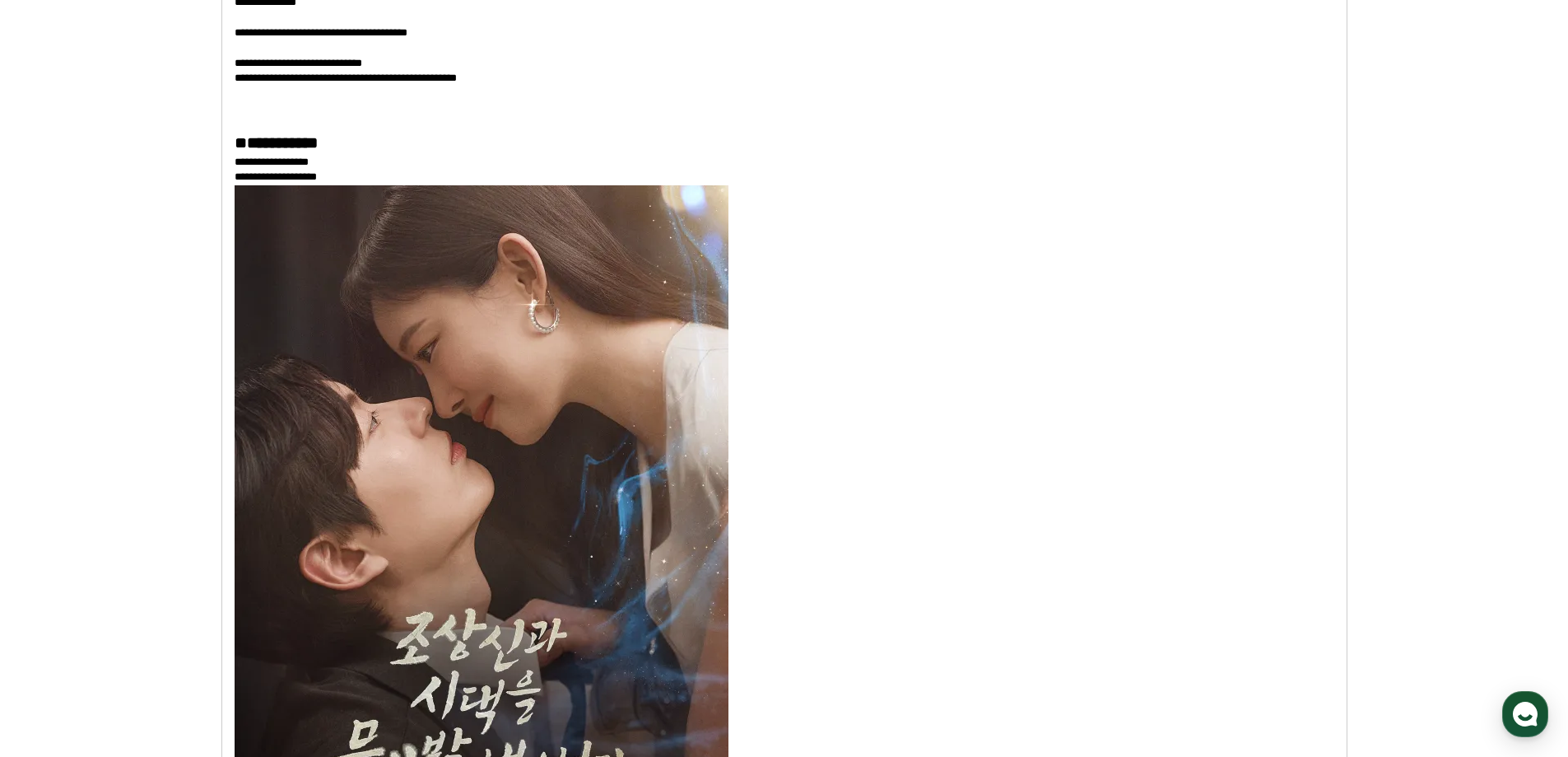
scroll to position [741, 0]
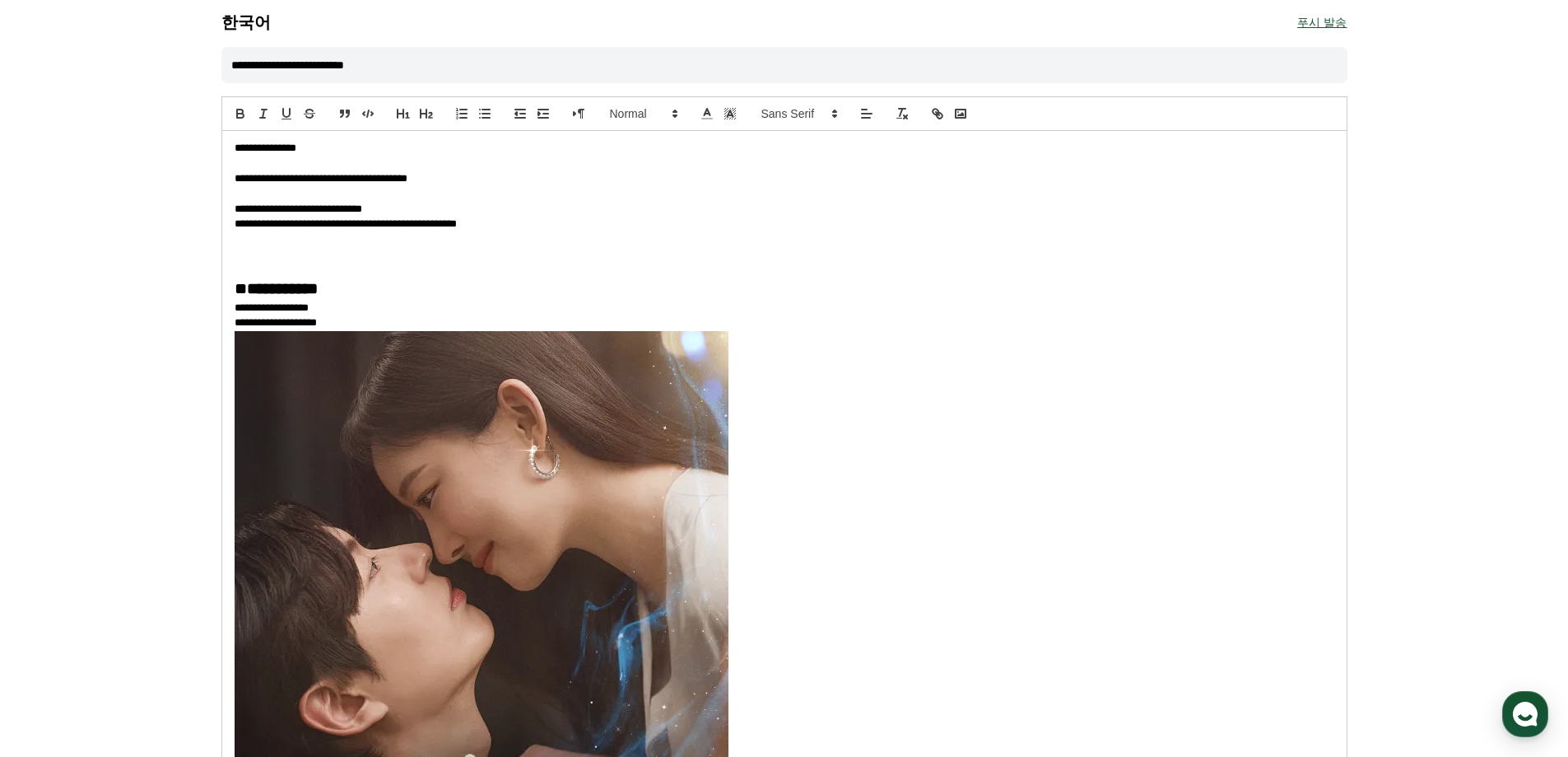
click at [1330, 22] on button "푸시 발송" at bounding box center [1321, 22] width 49 height 23
drag, startPoint x: 748, startPoint y: 46, endPoint x: 735, endPoint y: 48, distance: 13.2
click at [748, 47] on input "**********" at bounding box center [784, 65] width 1126 height 37
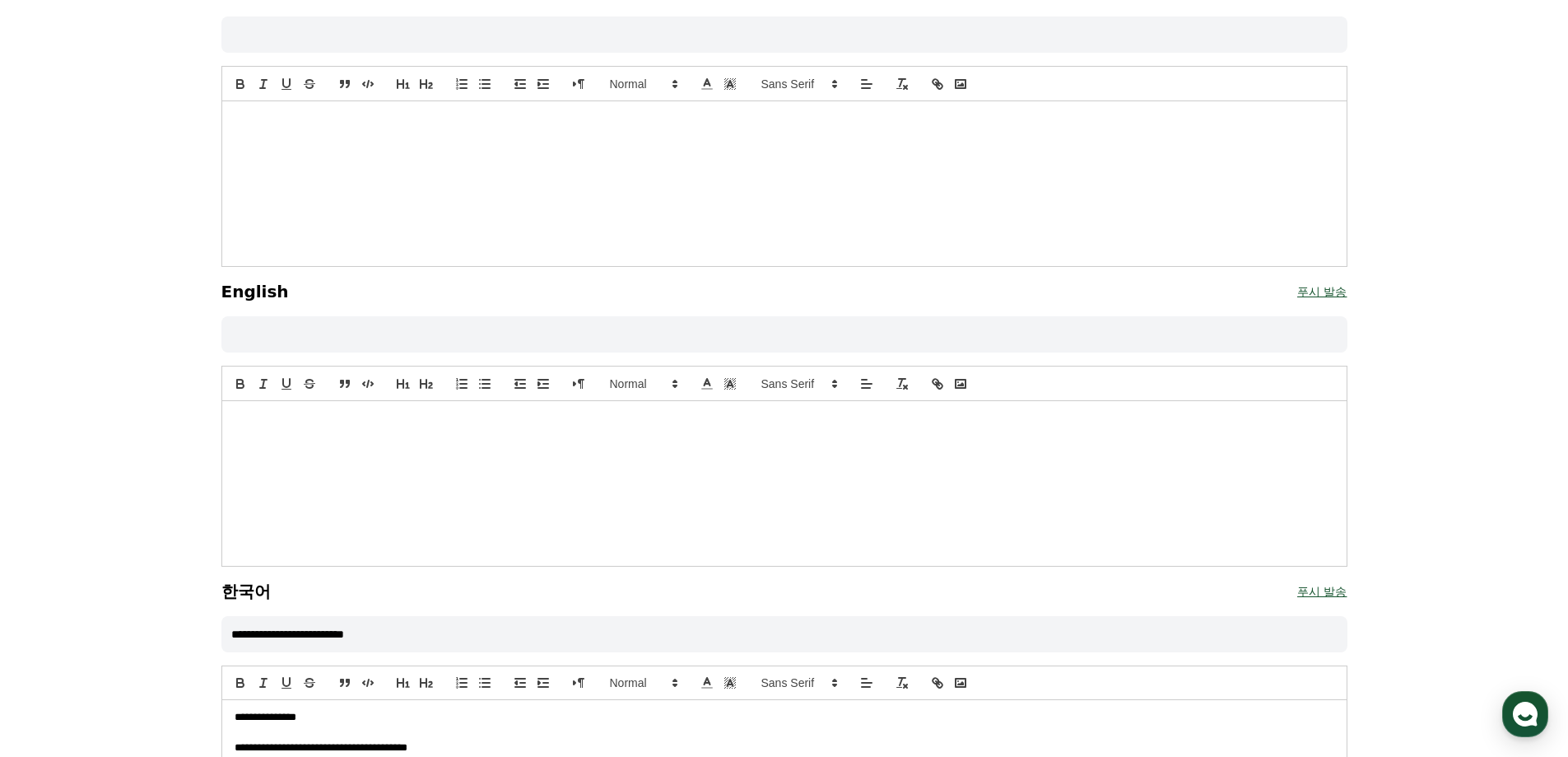
scroll to position [0, 0]
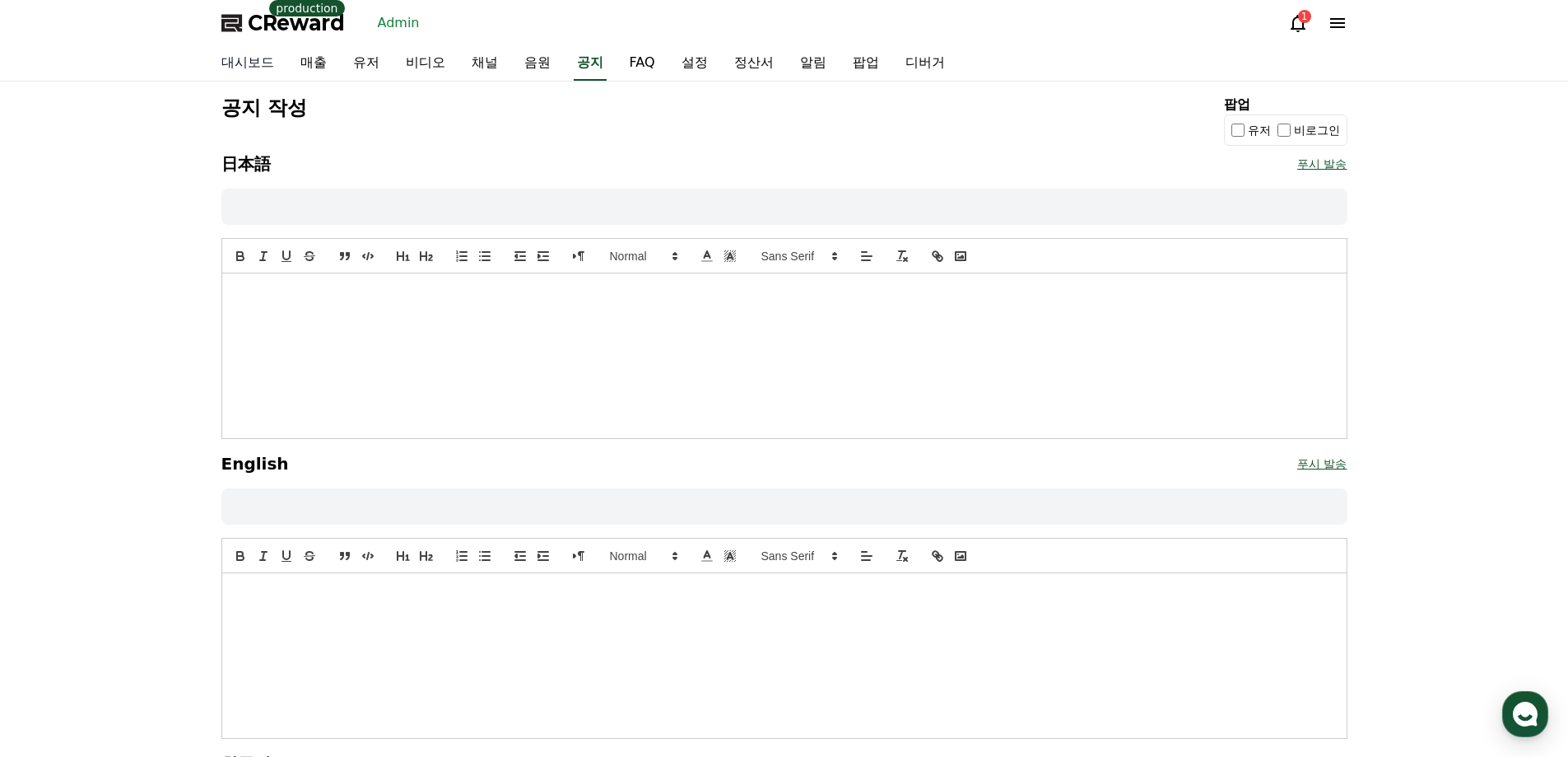
click at [259, 65] on link "대시보드" at bounding box center [248, 63] width 79 height 35
